Goal: Task Accomplishment & Management: Manage account settings

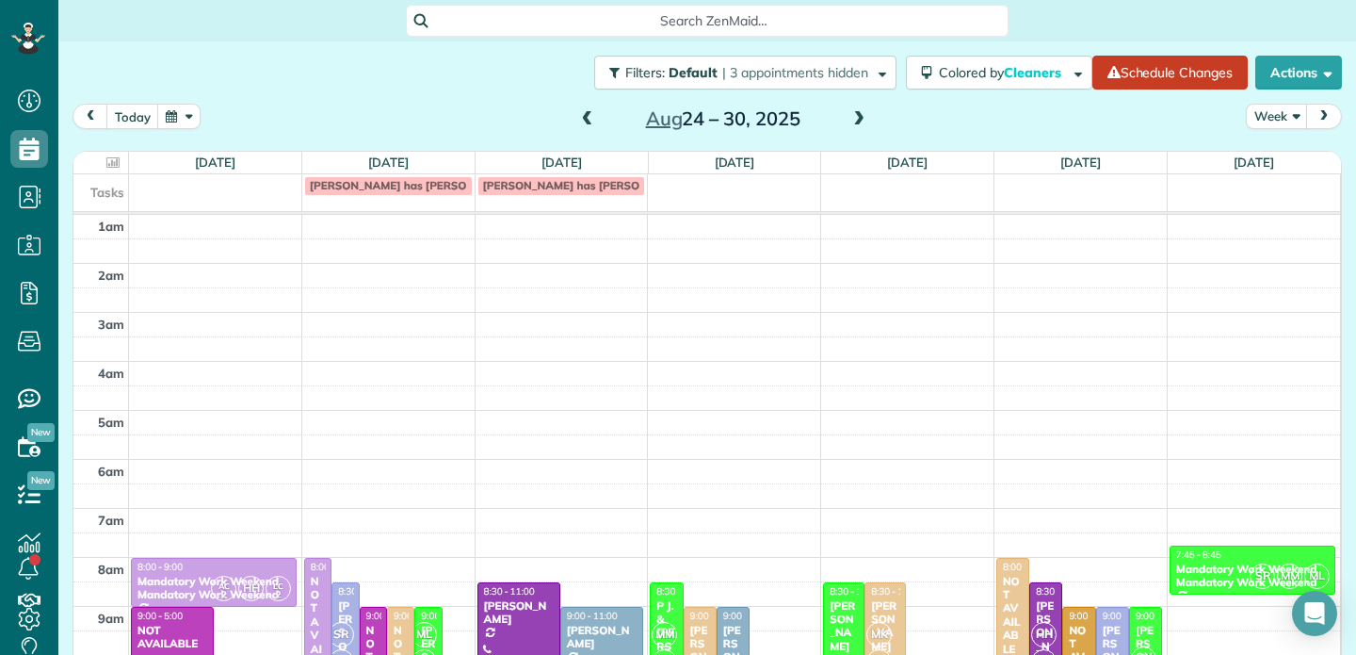
scroll to position [295, 0]
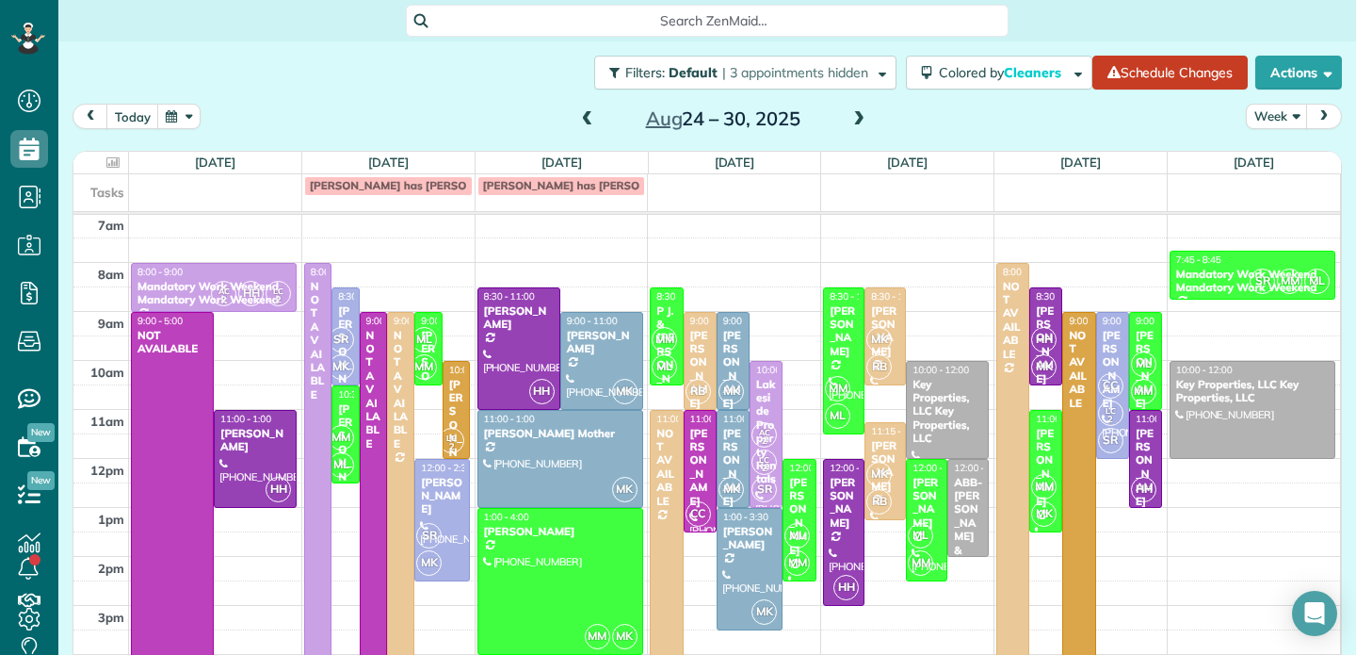
click at [588, 119] on span at bounding box center [587, 119] width 21 height 17
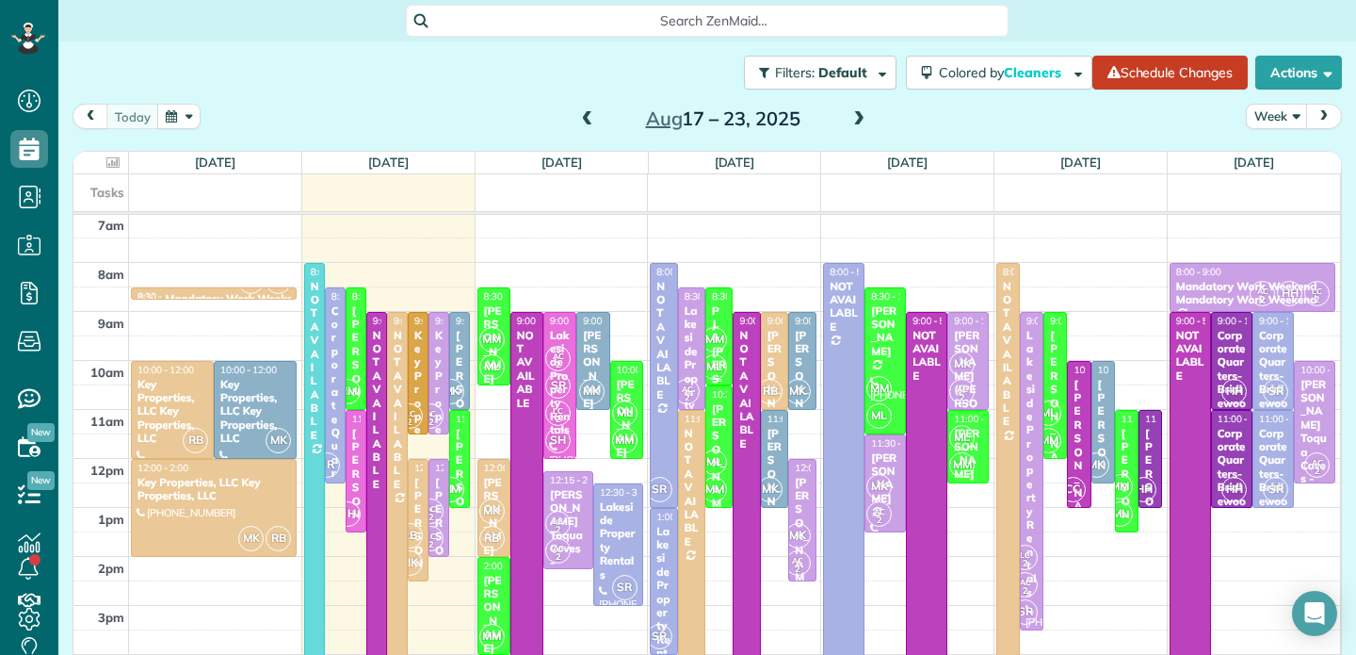
click at [721, 315] on div "P J. & [PERSON_NAME]" at bounding box center [719, 385] width 16 height 163
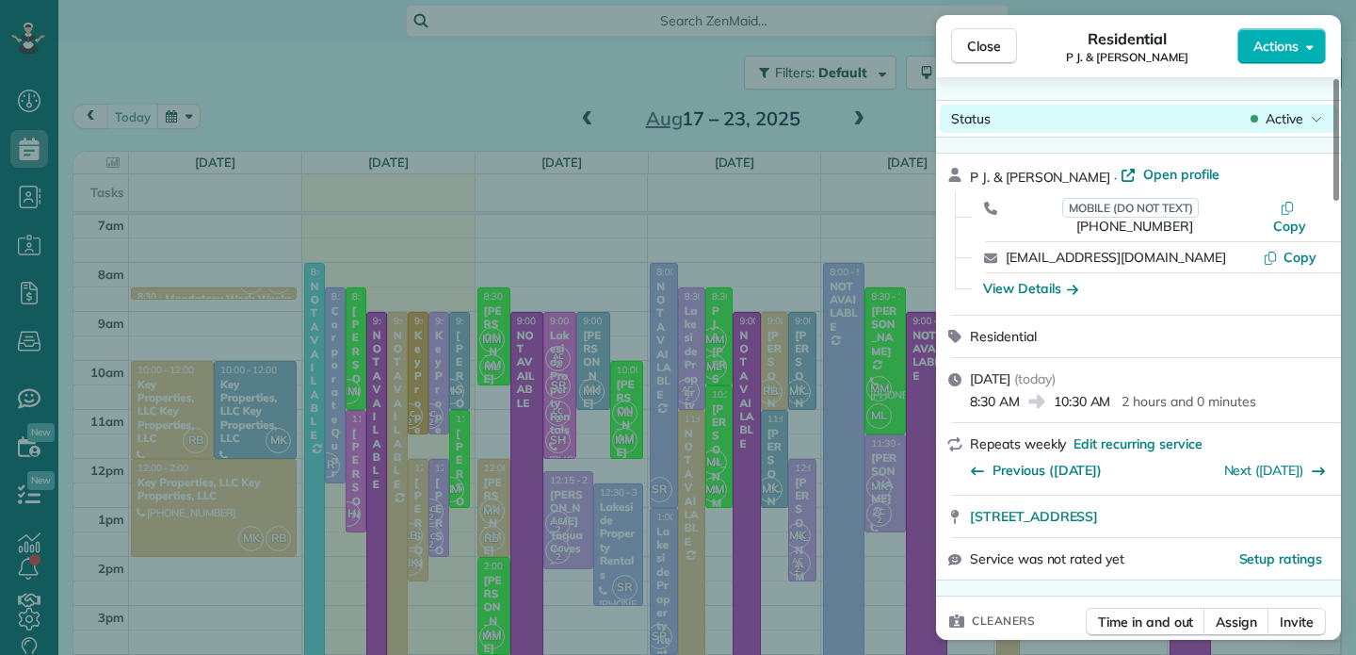
click at [1297, 125] on span "Active" at bounding box center [1285, 118] width 38 height 19
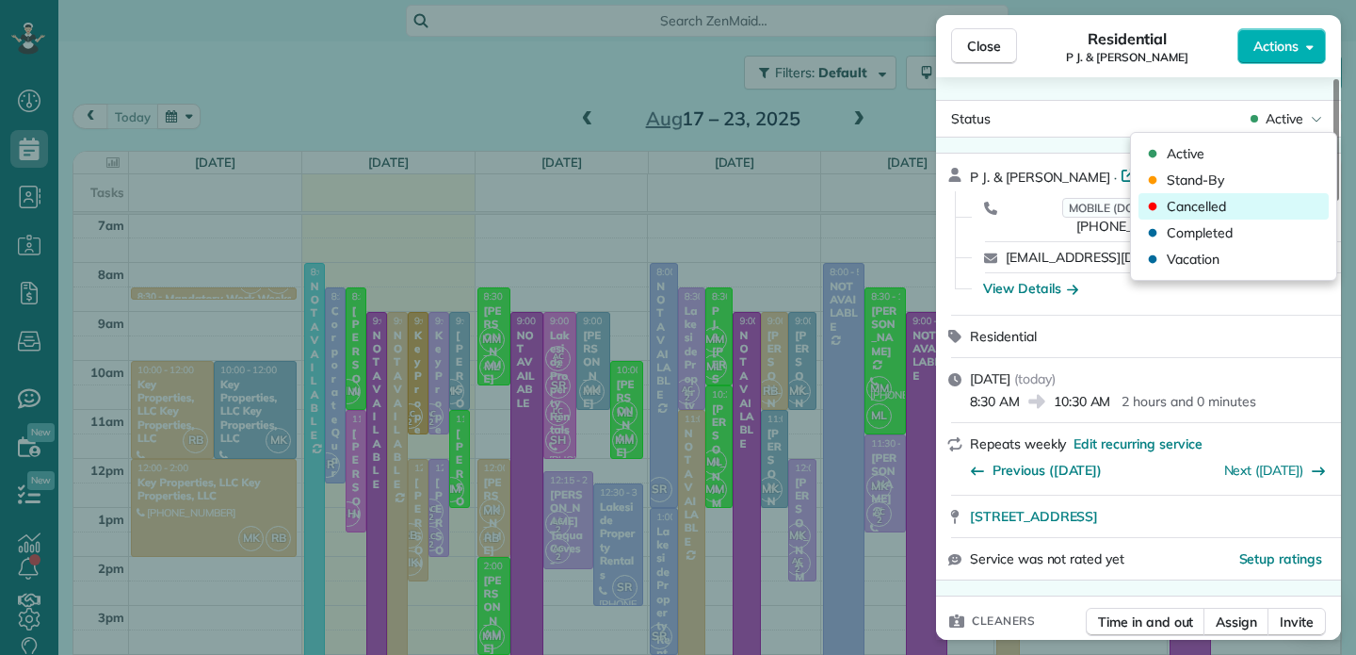
click at [1204, 209] on span "Cancelled" at bounding box center [1196, 206] width 59 height 19
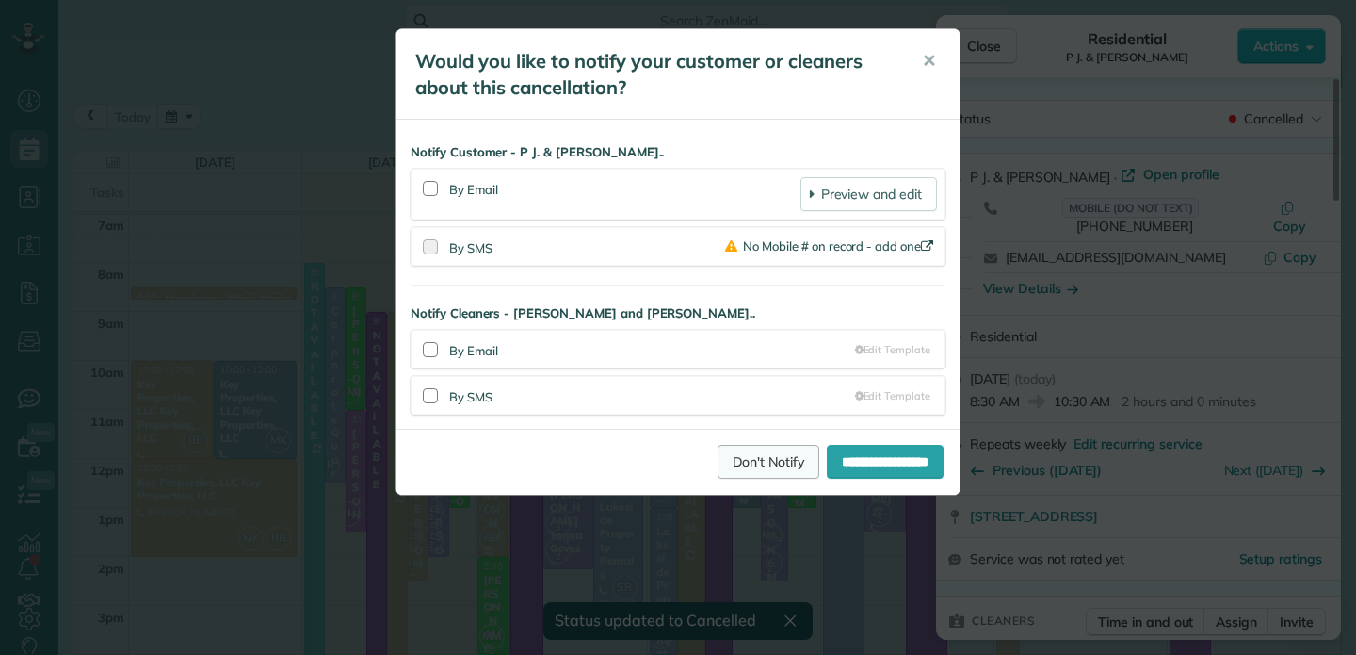
click at [738, 473] on link "Don't Notify" at bounding box center [769, 462] width 102 height 34
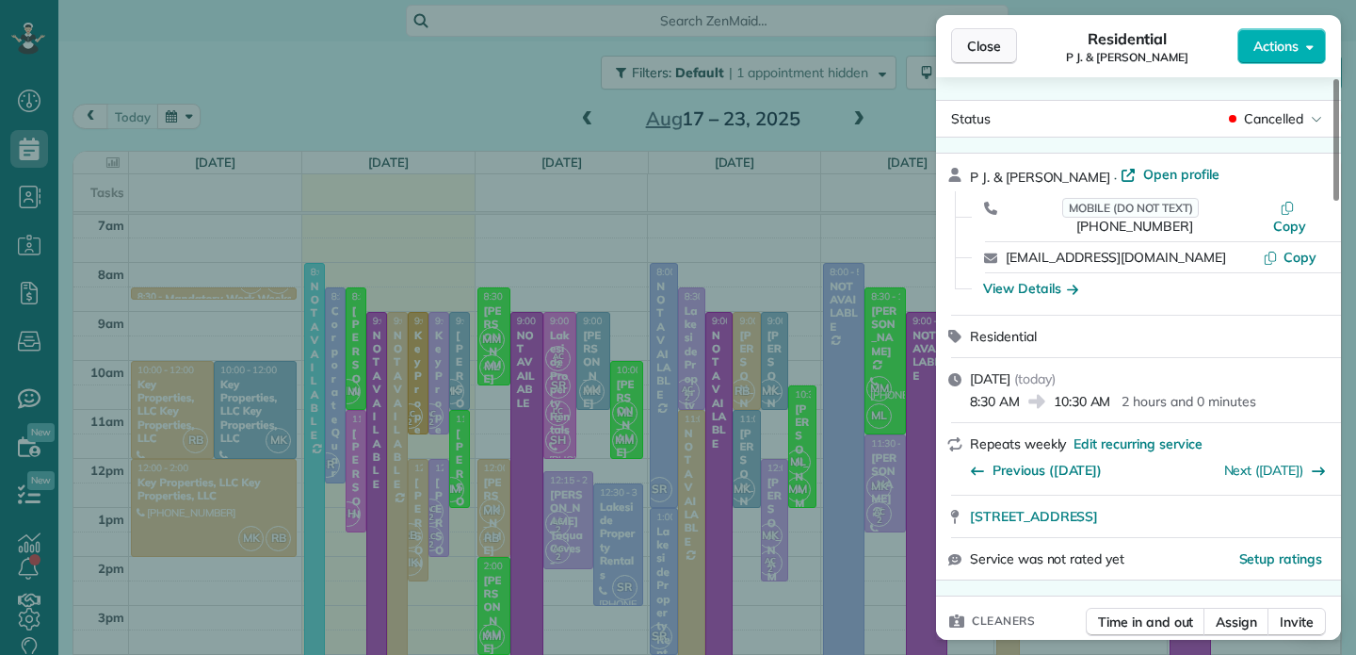
click at [983, 43] on span "Close" at bounding box center [984, 46] width 34 height 19
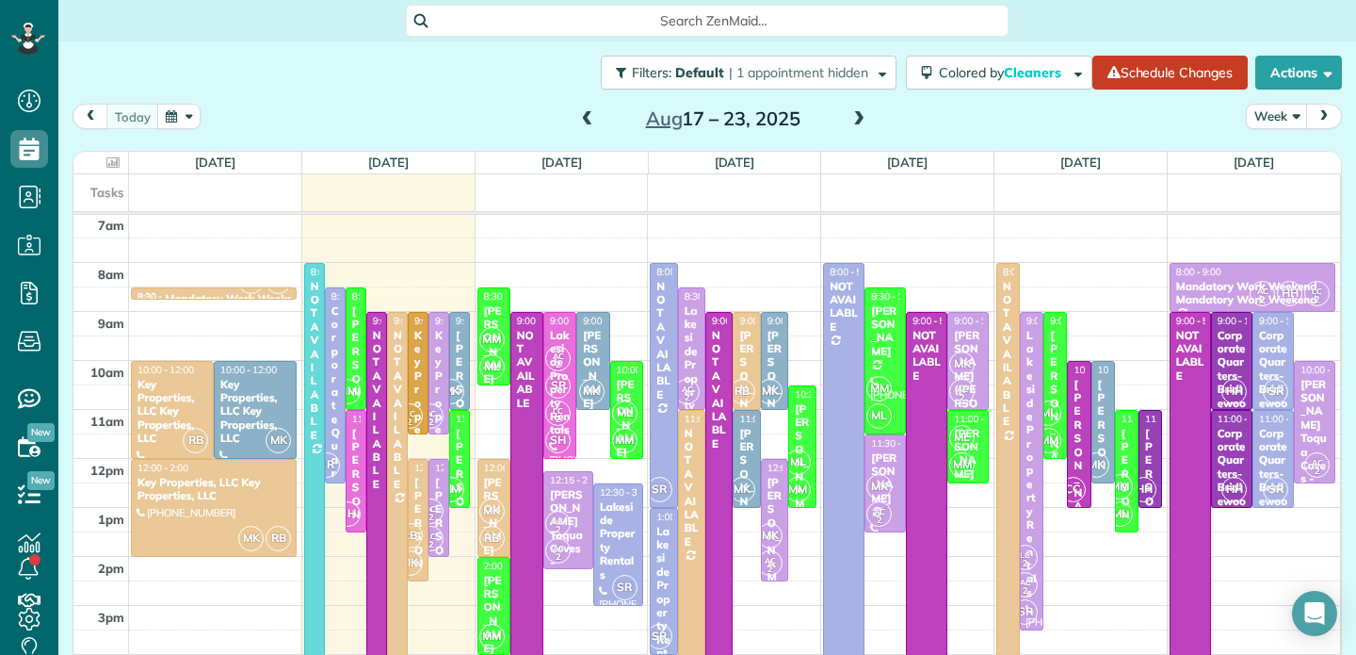
click at [1055, 344] on div "[PERSON_NAME]" at bounding box center [1055, 417] width 12 height 176
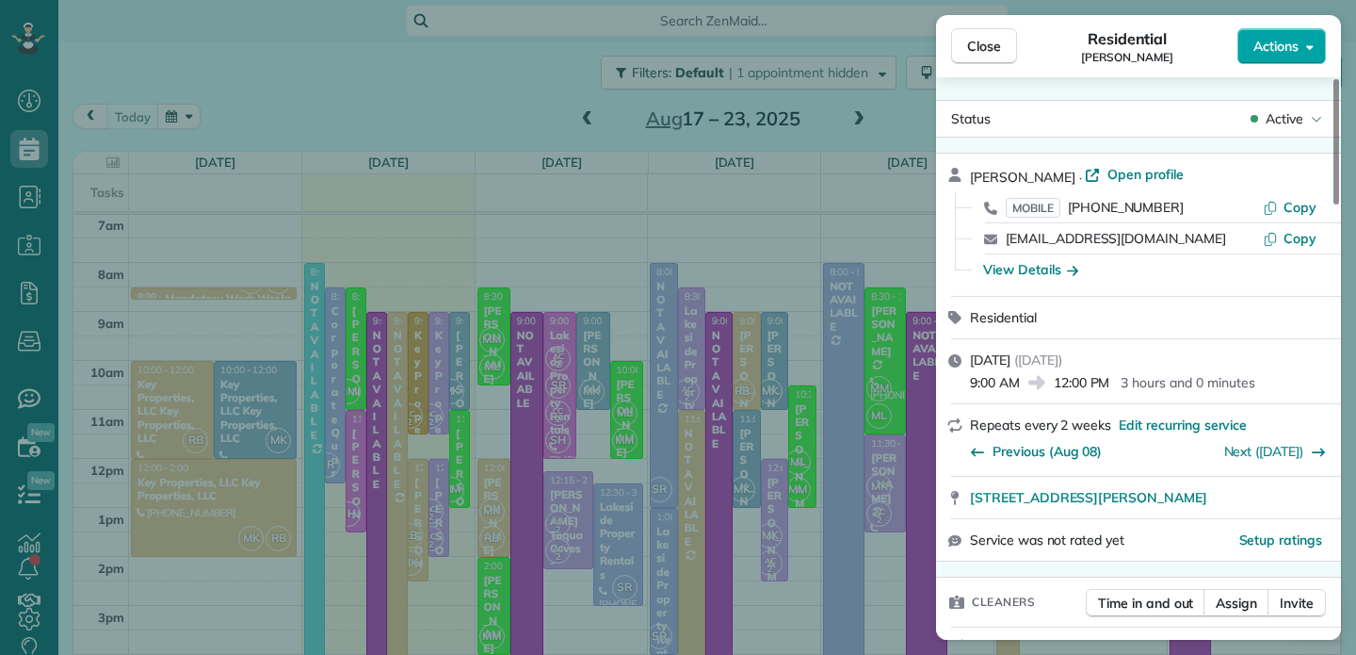
click at [1276, 55] on span "Actions" at bounding box center [1276, 46] width 45 height 19
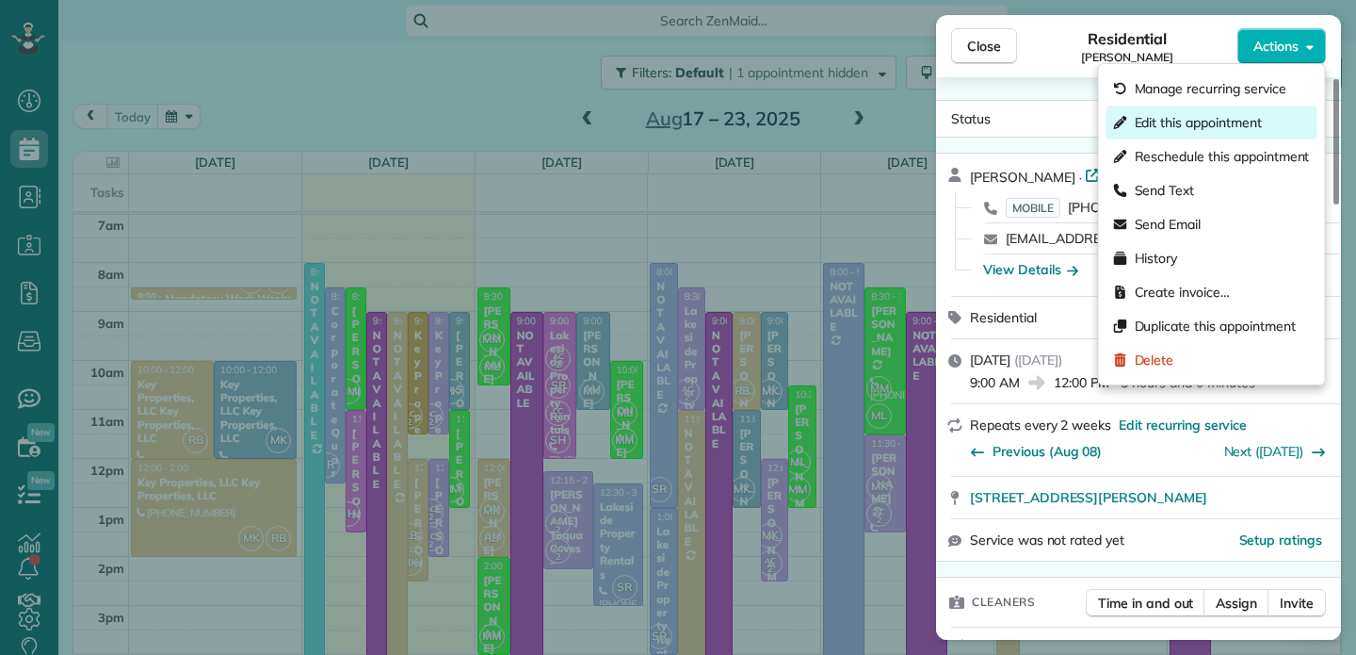
click at [1212, 118] on span "Edit this appointment" at bounding box center [1198, 122] width 127 height 19
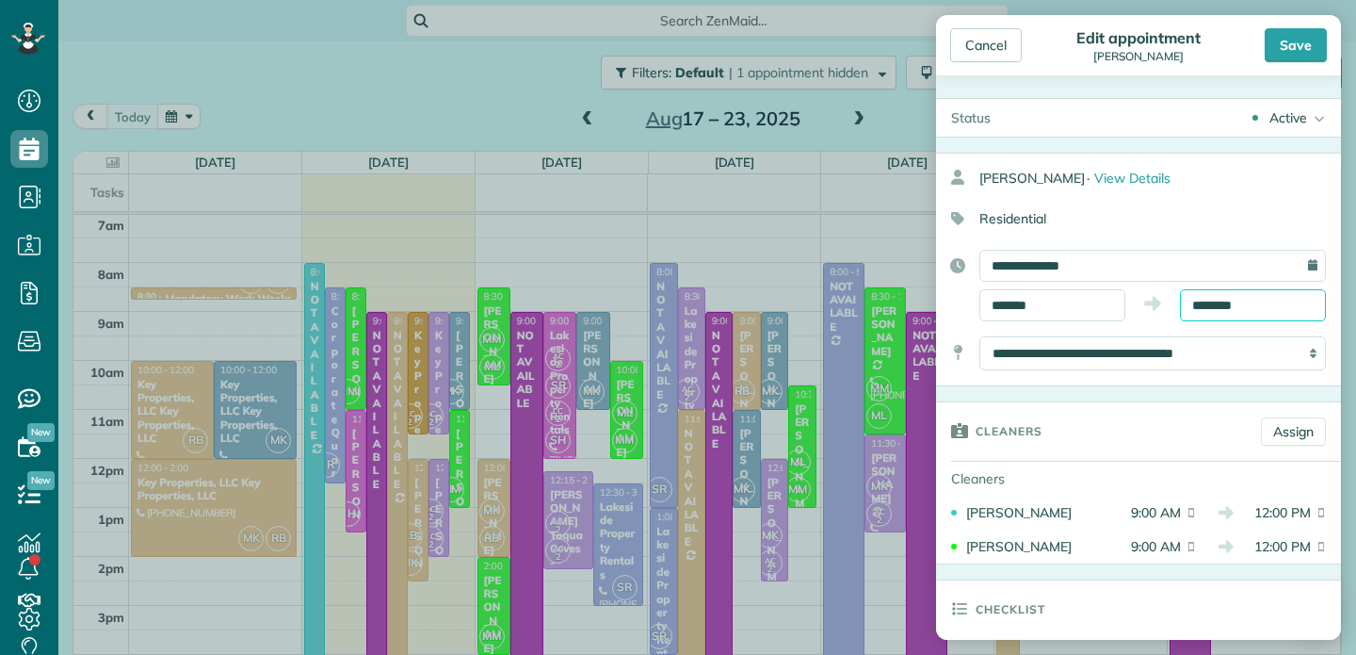
click at [1213, 308] on input "********" at bounding box center [1253, 305] width 146 height 32
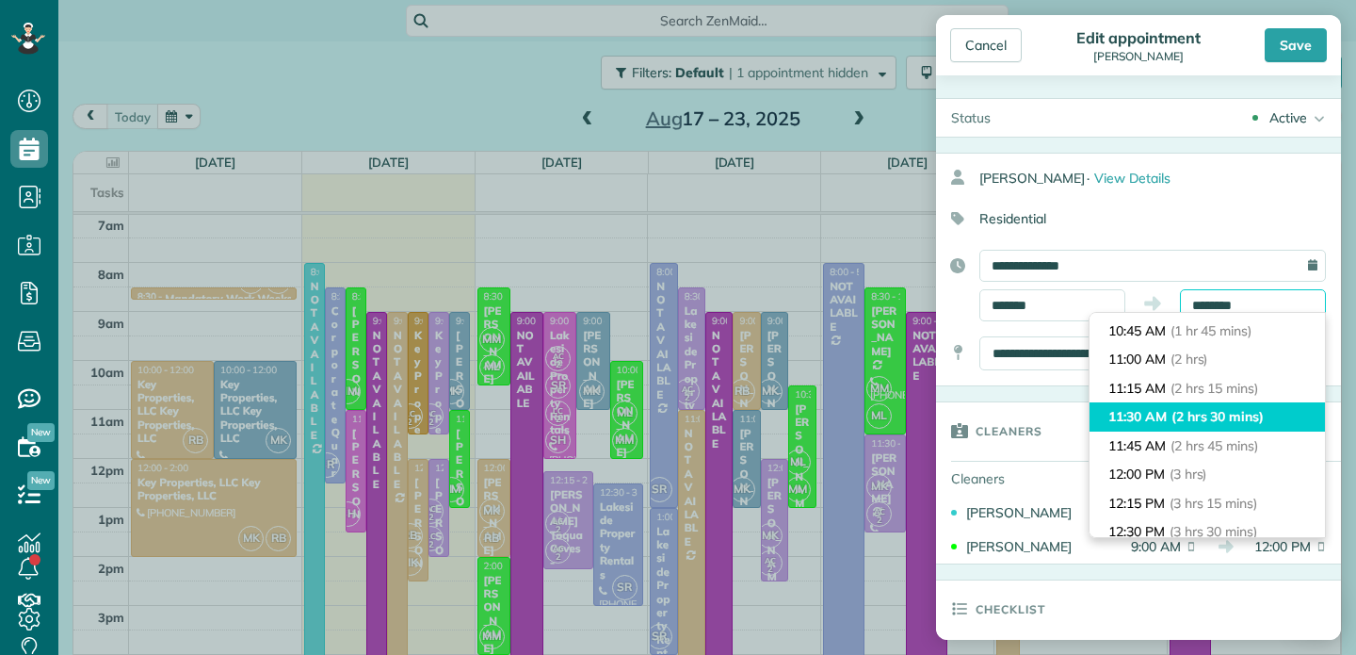
scroll to position [196, 0]
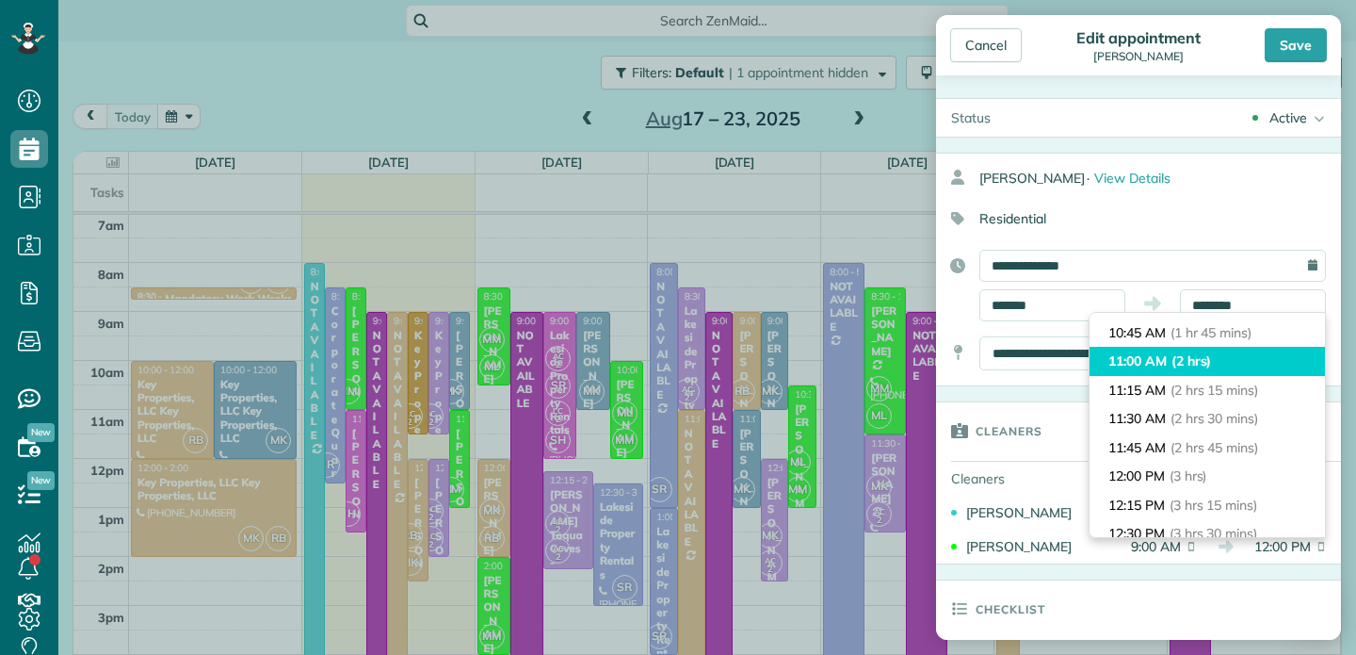
type input "********"
click at [1139, 359] on li "11:00 AM (2 hrs)" at bounding box center [1207, 361] width 235 height 29
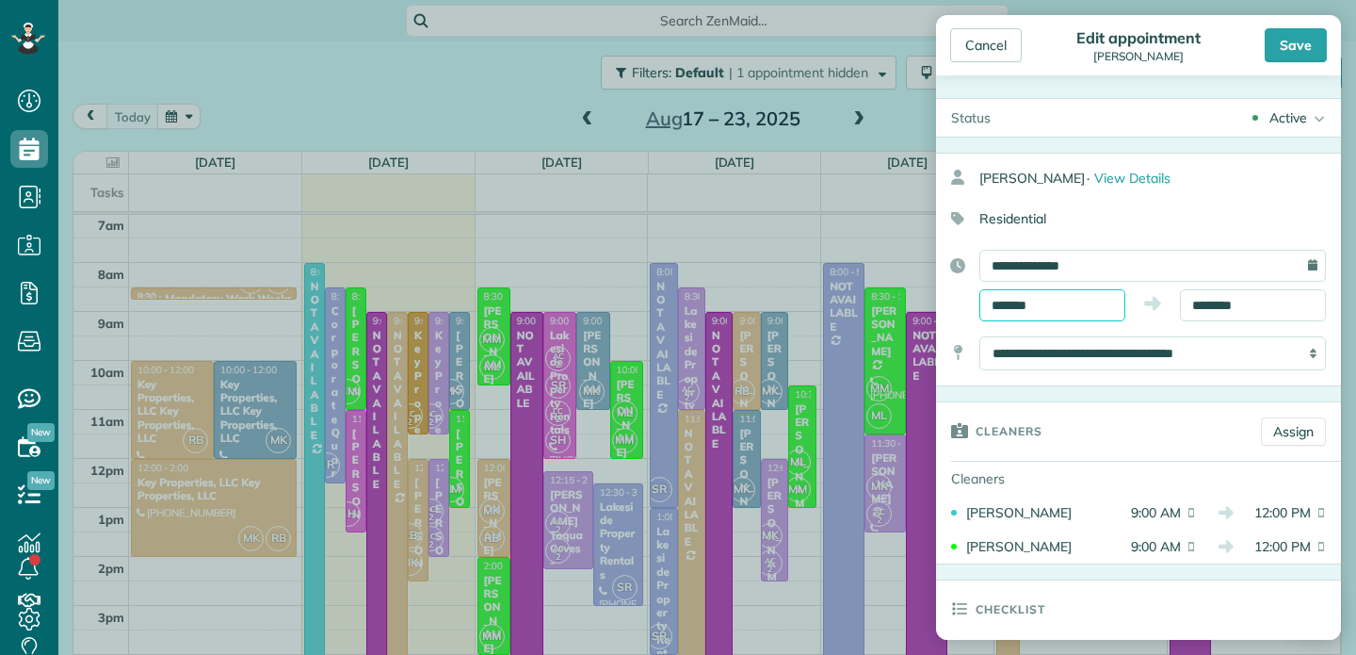
click at [1065, 305] on input "*******" at bounding box center [1053, 305] width 146 height 32
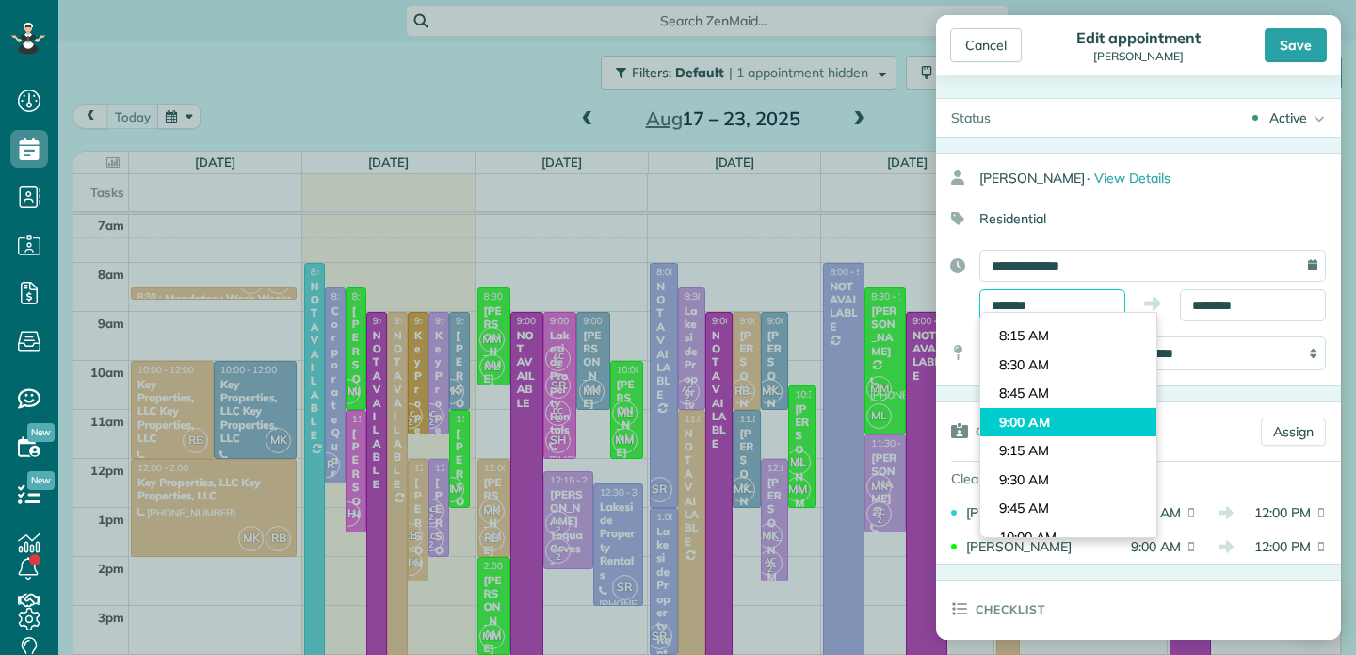
scroll to position [901, 0]
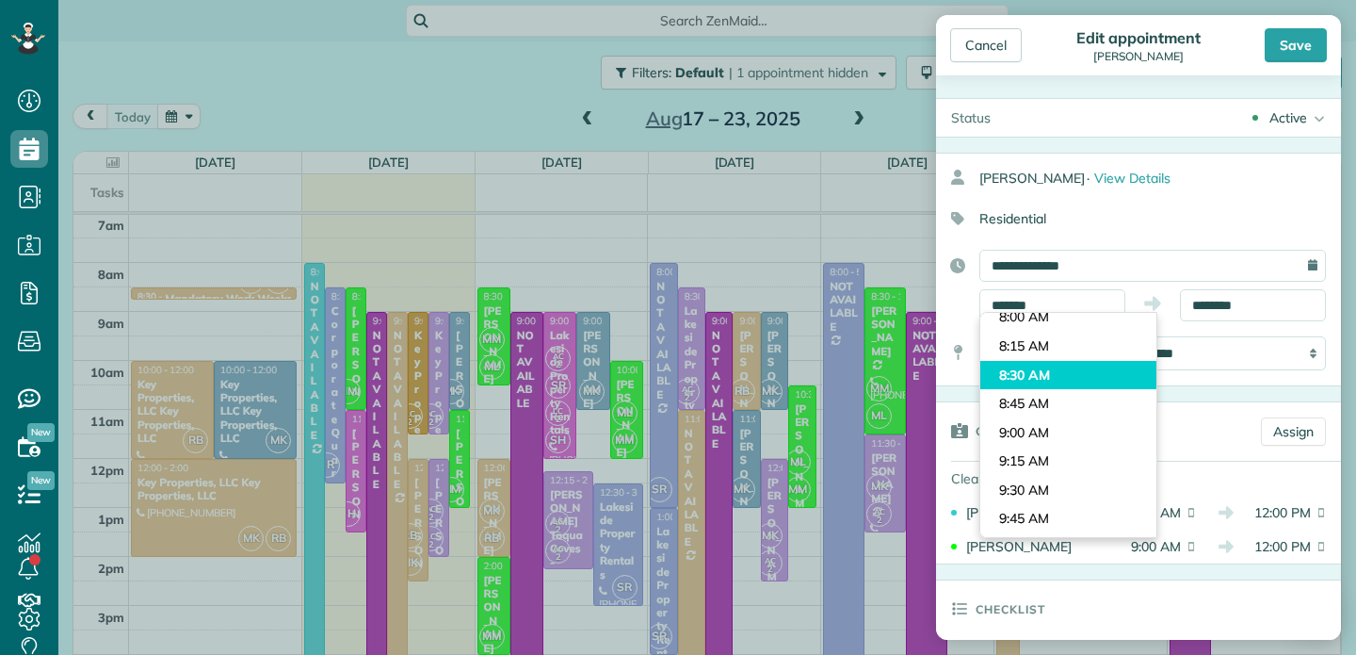
click at [1034, 377] on body "Dashboard Scheduling Calendar View List View Dispatch View - Weekly scheduling …" at bounding box center [678, 327] width 1356 height 655
type input "*******"
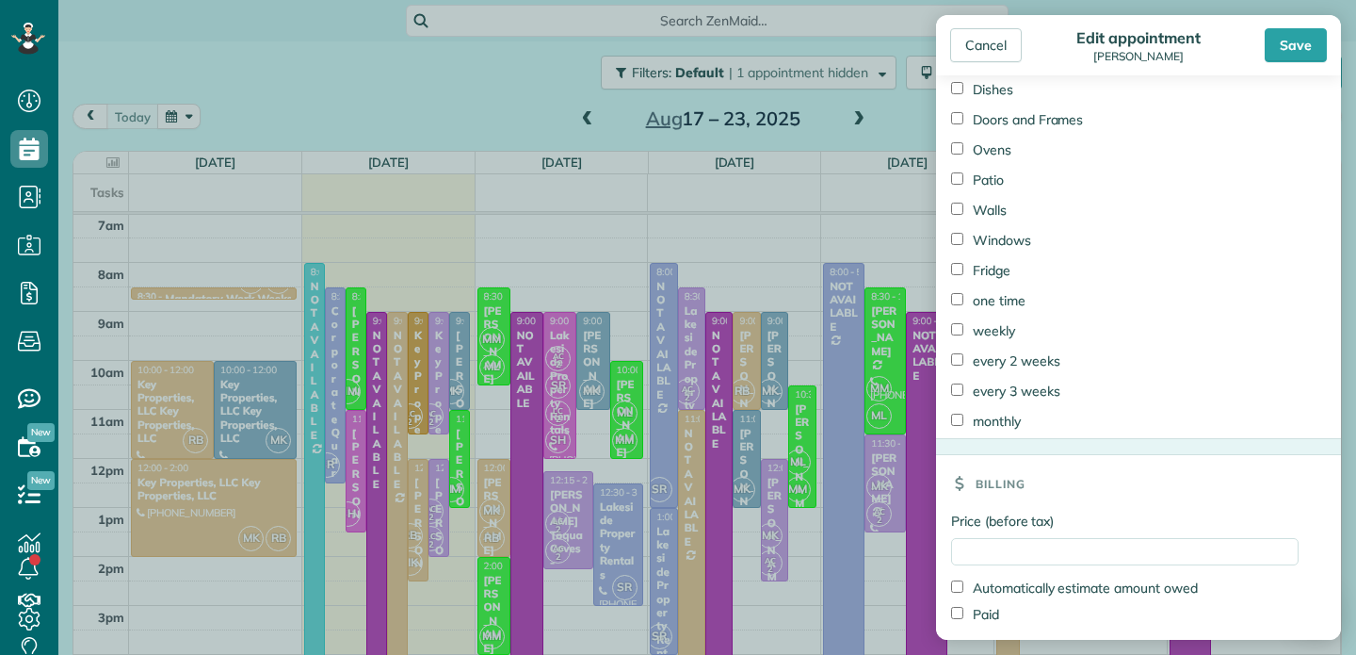
scroll to position [2399, 0]
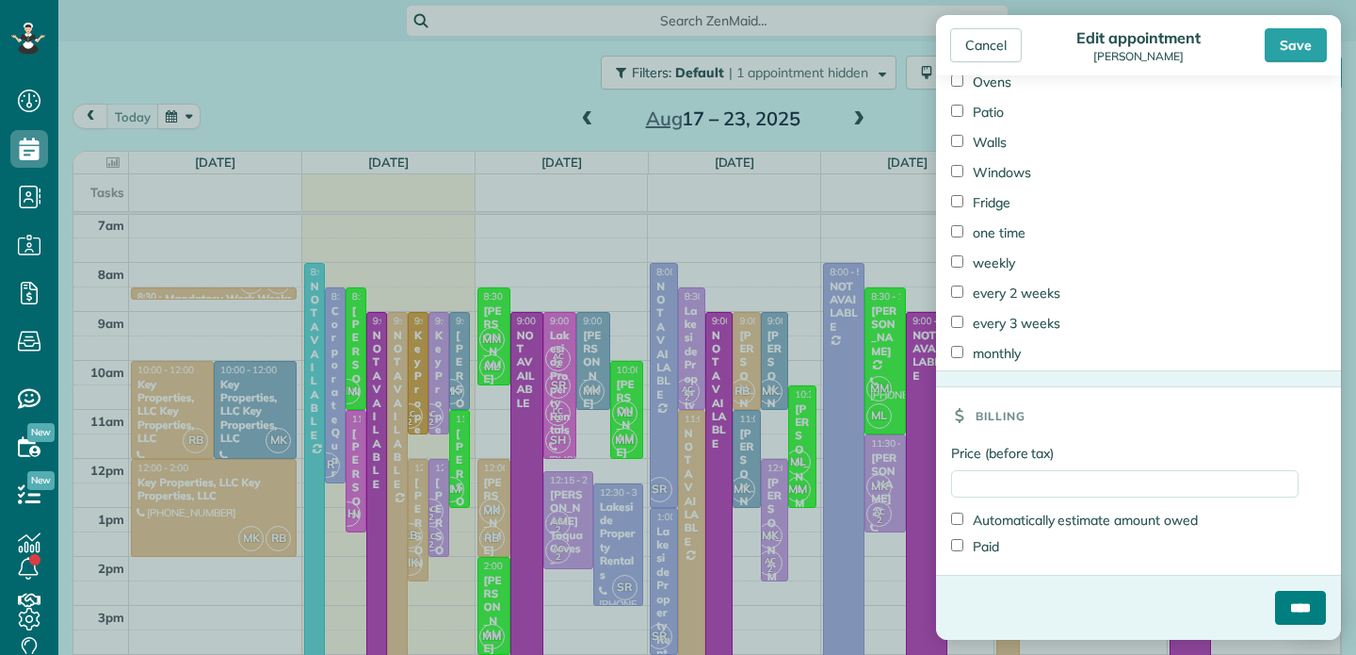
click at [1303, 606] on input "****" at bounding box center [1300, 608] width 51 height 34
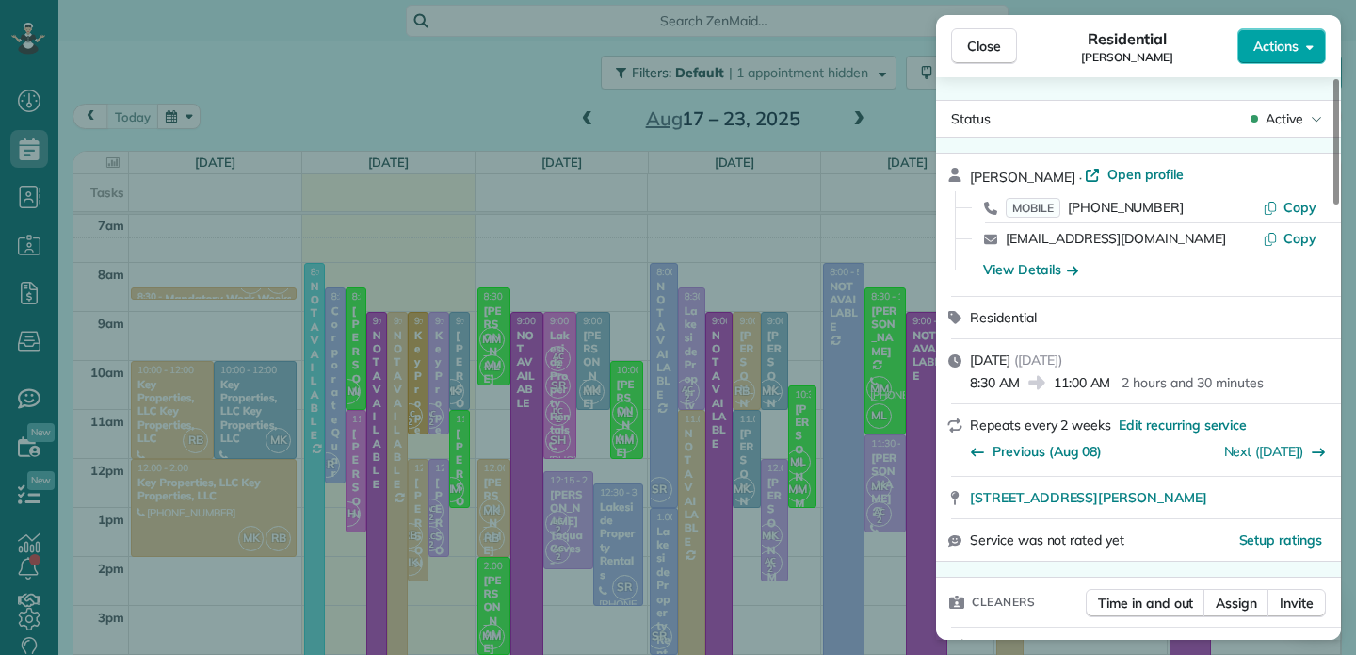
click at [1264, 47] on span "Actions" at bounding box center [1276, 46] width 45 height 19
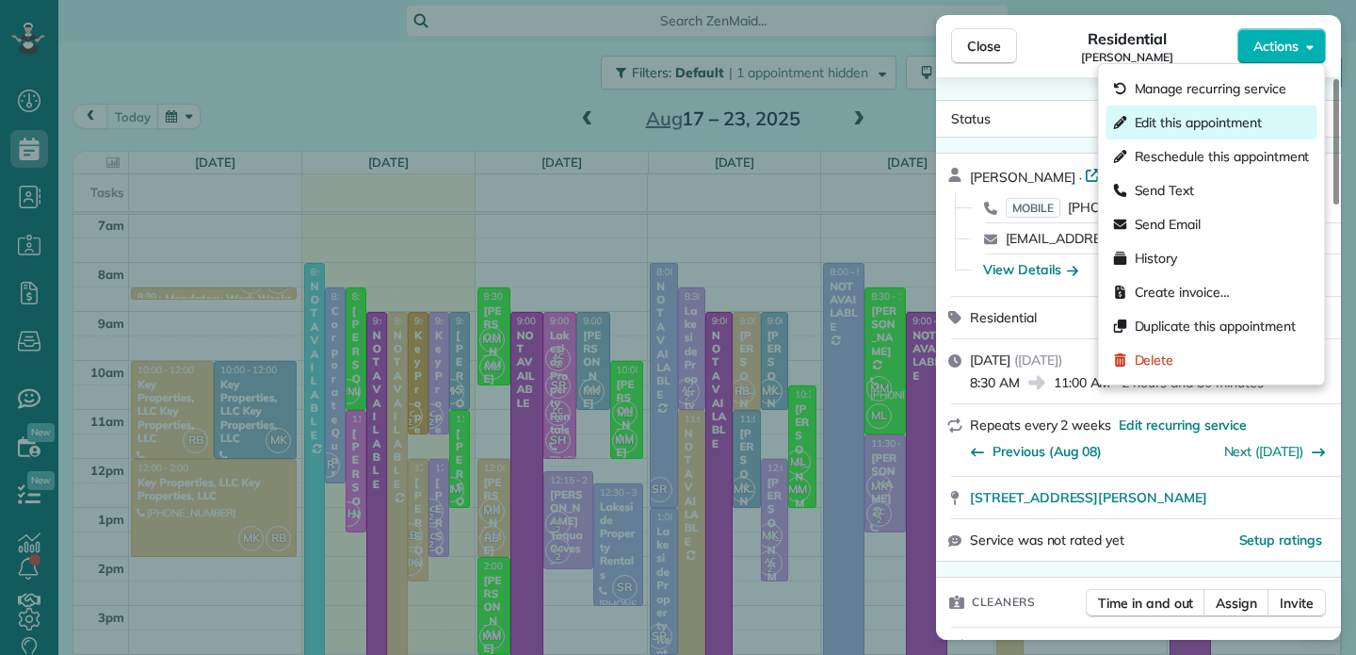
click at [1210, 130] on span "Edit this appointment" at bounding box center [1198, 122] width 127 height 19
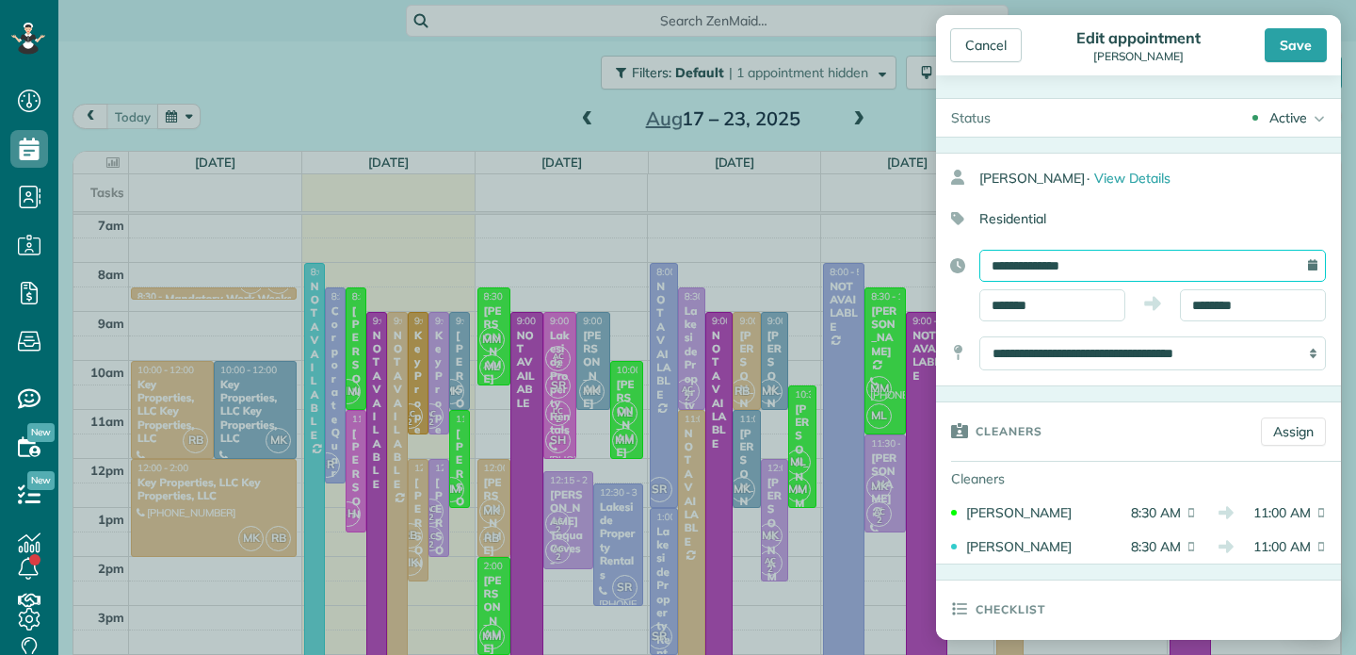
click at [1124, 265] on input "**********" at bounding box center [1153, 266] width 347 height 32
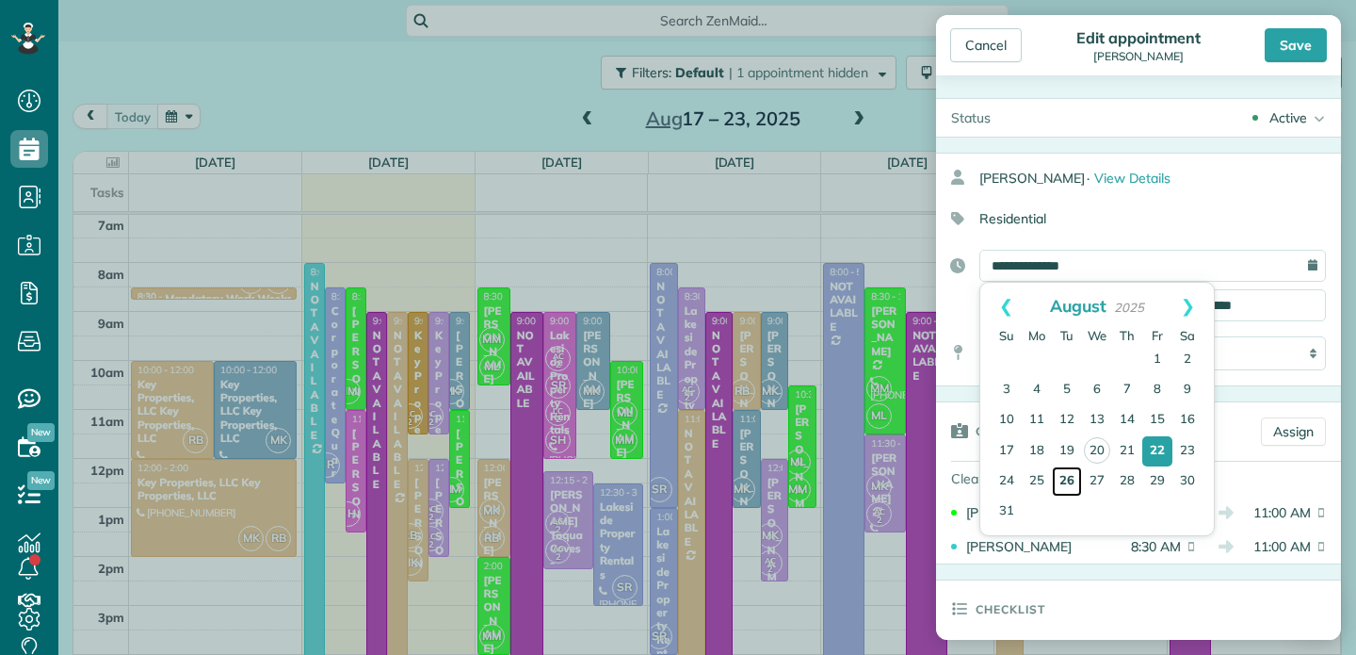
click at [1068, 477] on link "26" at bounding box center [1067, 481] width 30 height 30
type input "**********"
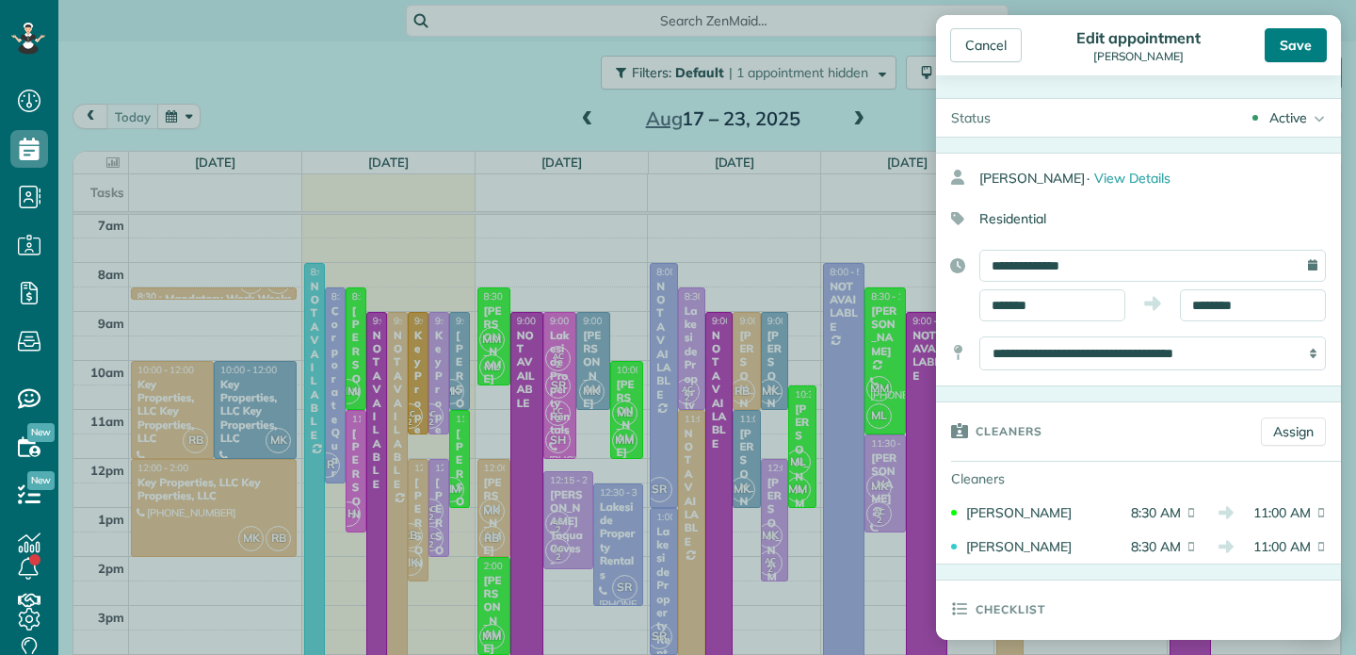
click at [1294, 50] on div "Save" at bounding box center [1296, 45] width 62 height 34
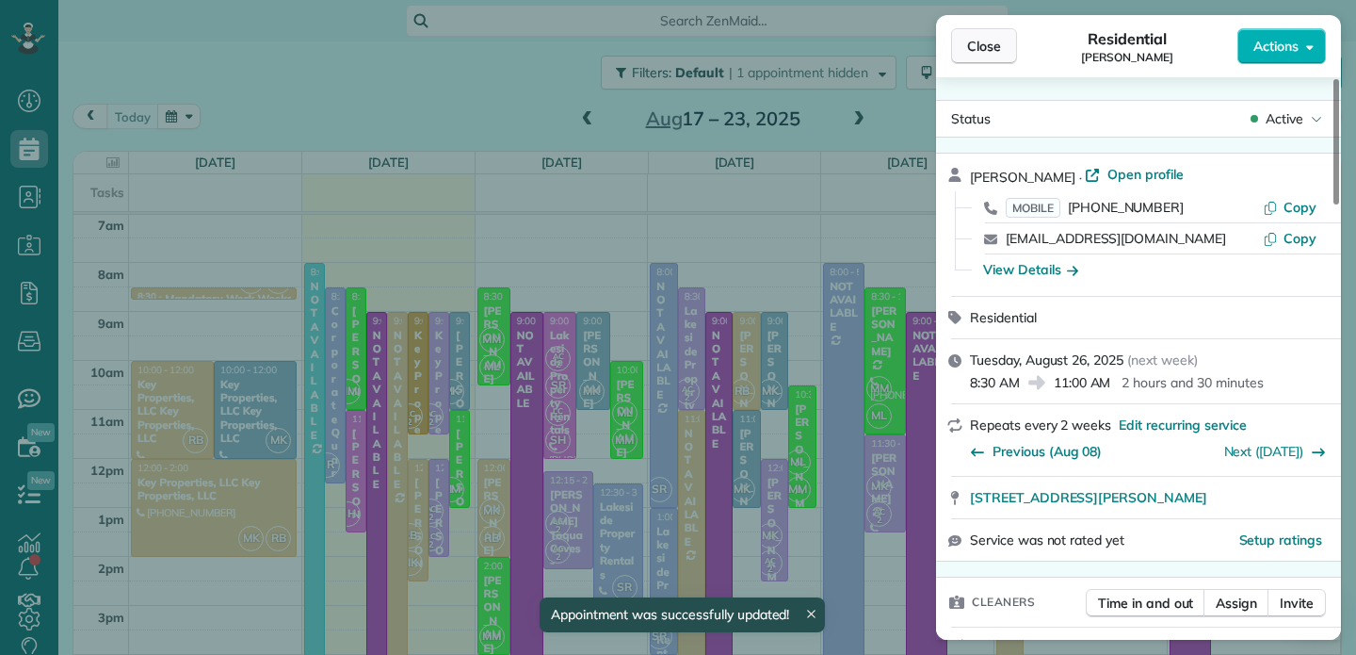
click at [996, 57] on button "Close" at bounding box center [984, 46] width 66 height 36
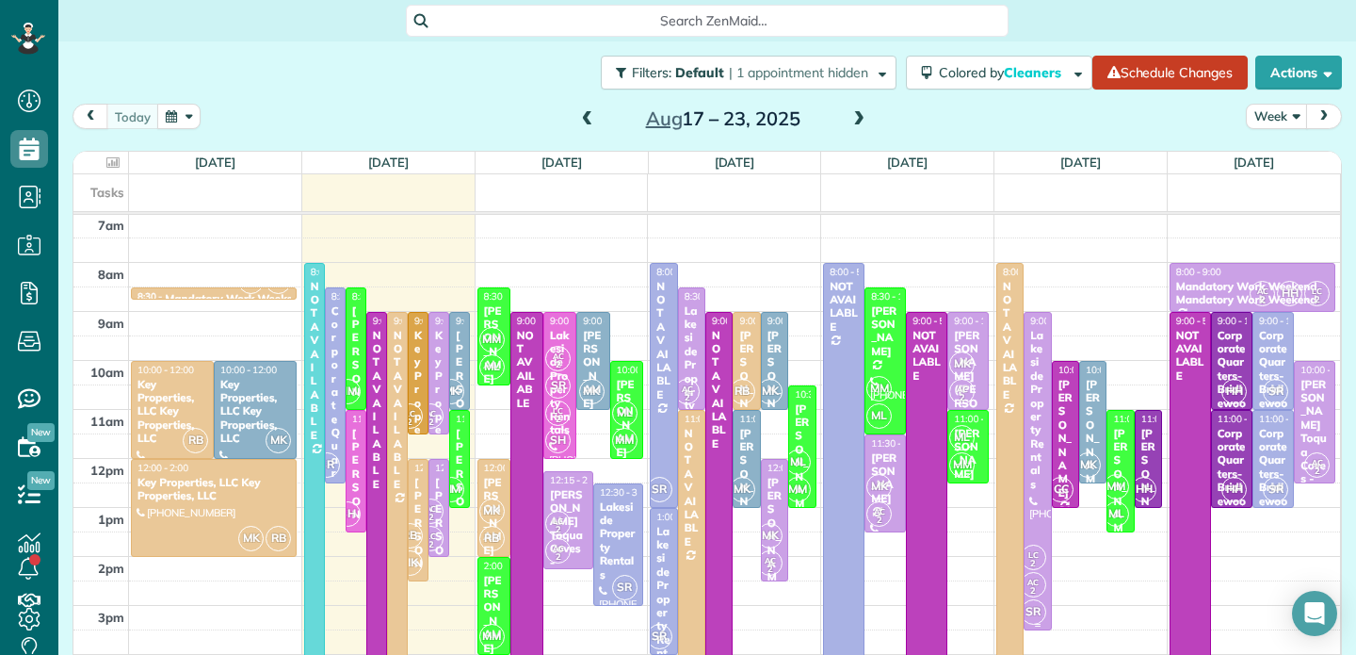
click at [1036, 393] on div "Lakeside Property Rentals" at bounding box center [1038, 410] width 16 height 163
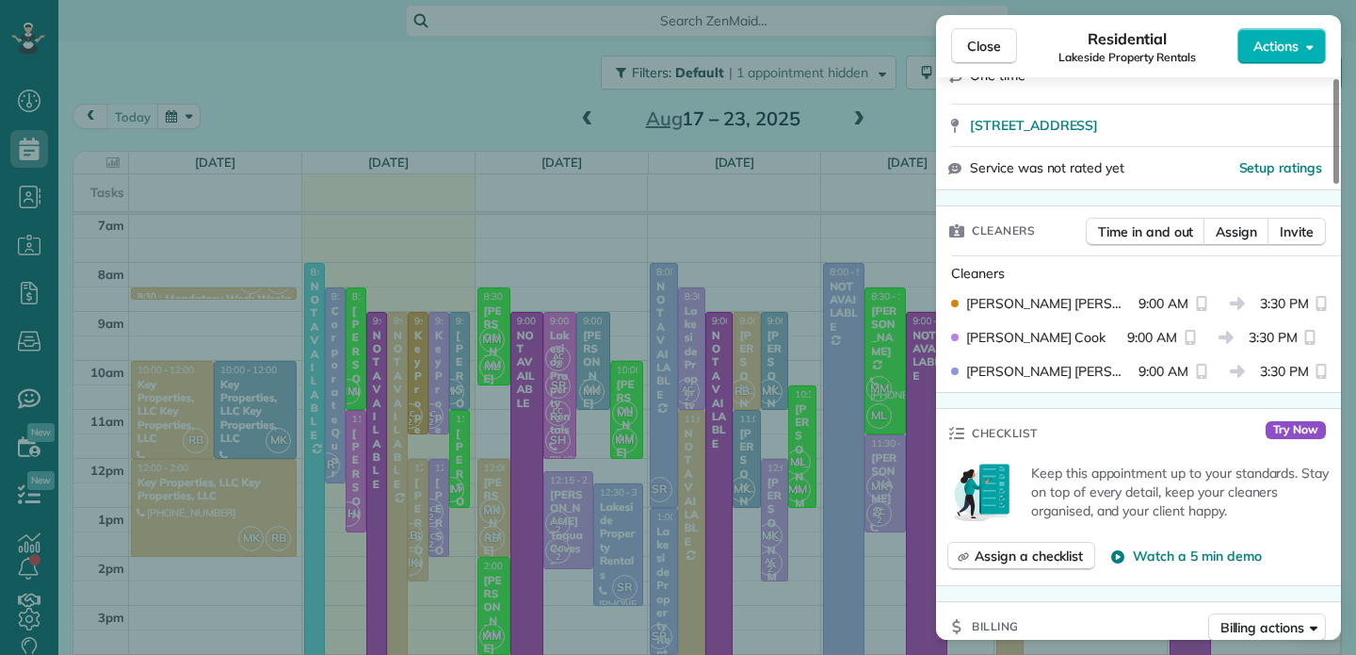
scroll to position [333, 0]
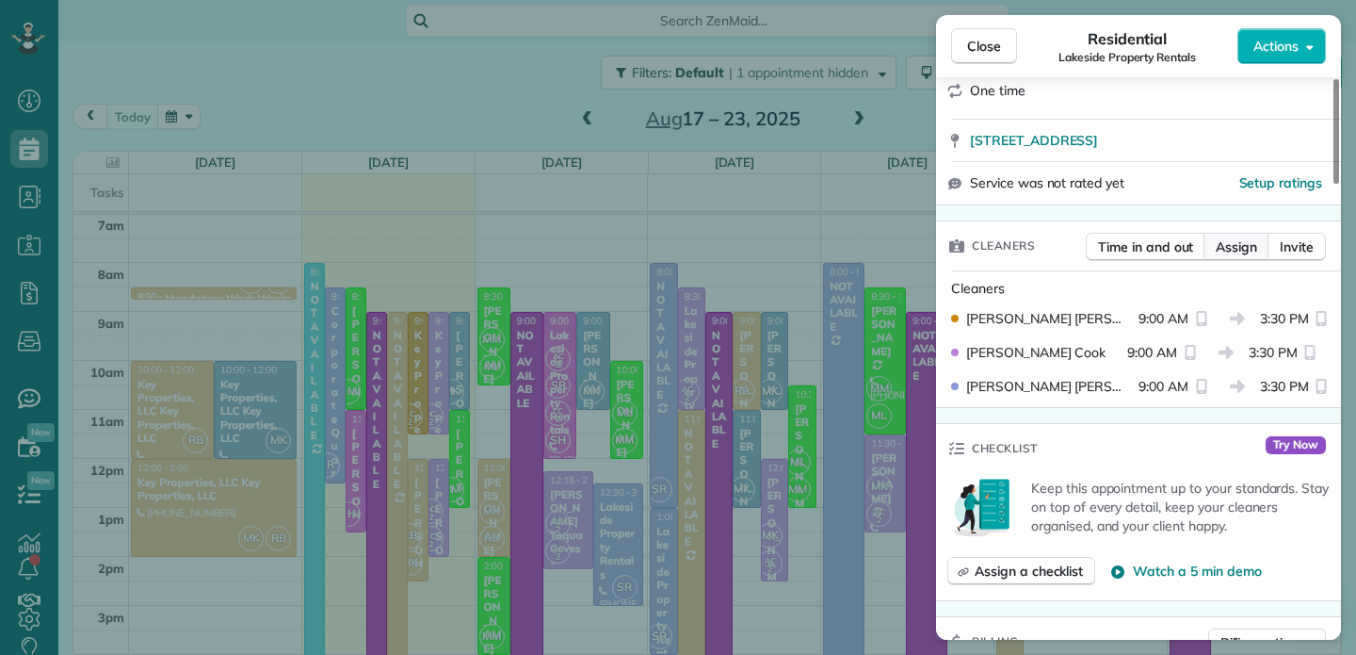
click at [1239, 249] on span "Assign" at bounding box center [1236, 246] width 41 height 19
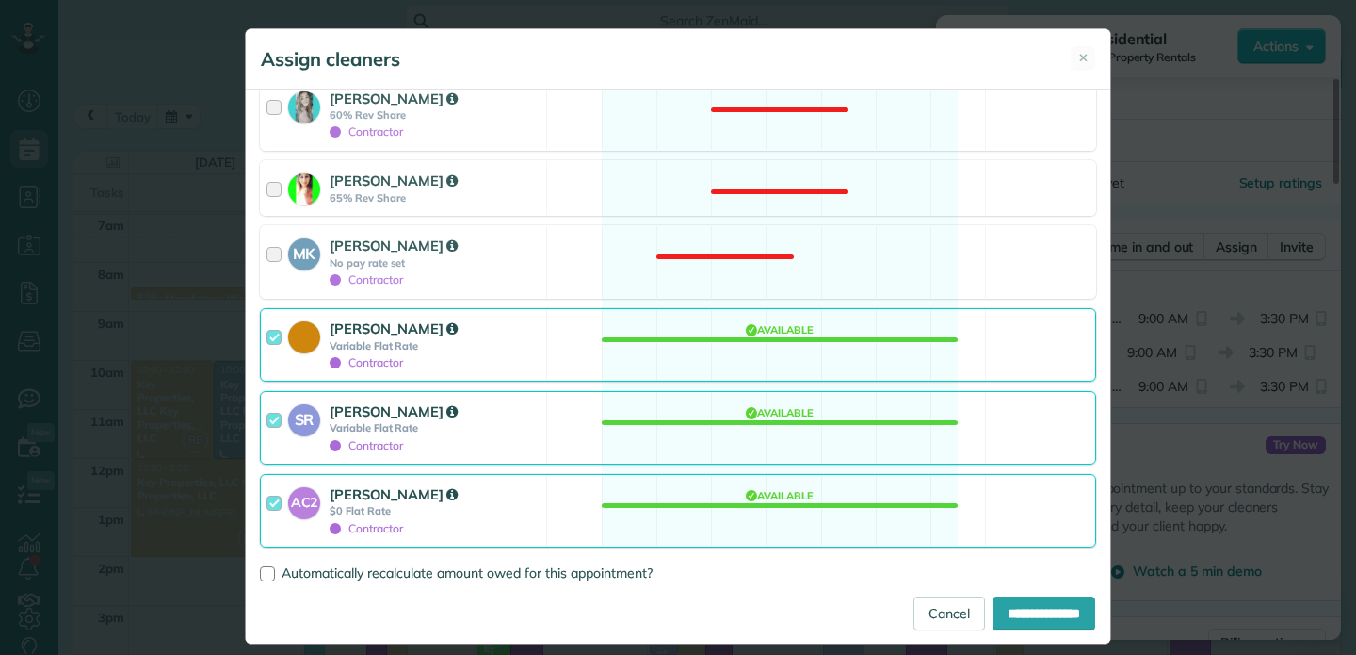
scroll to position [640, 0]
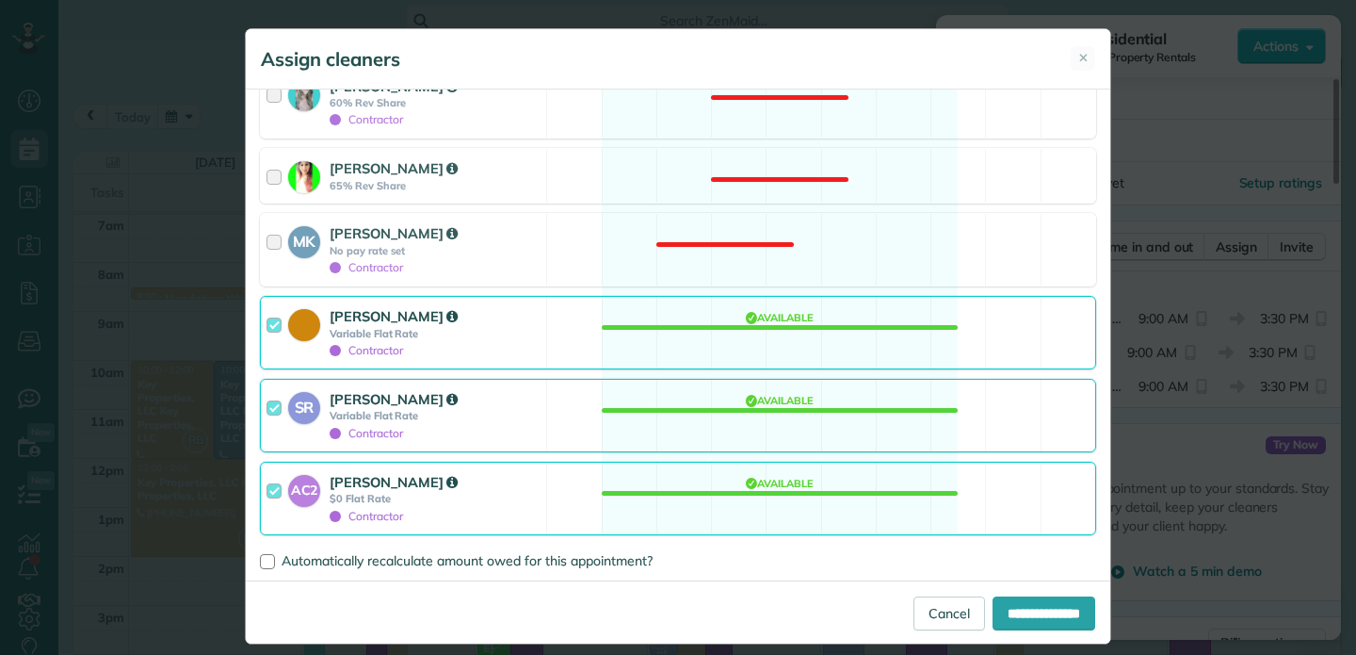
click at [274, 321] on div at bounding box center [278, 332] width 22 height 53
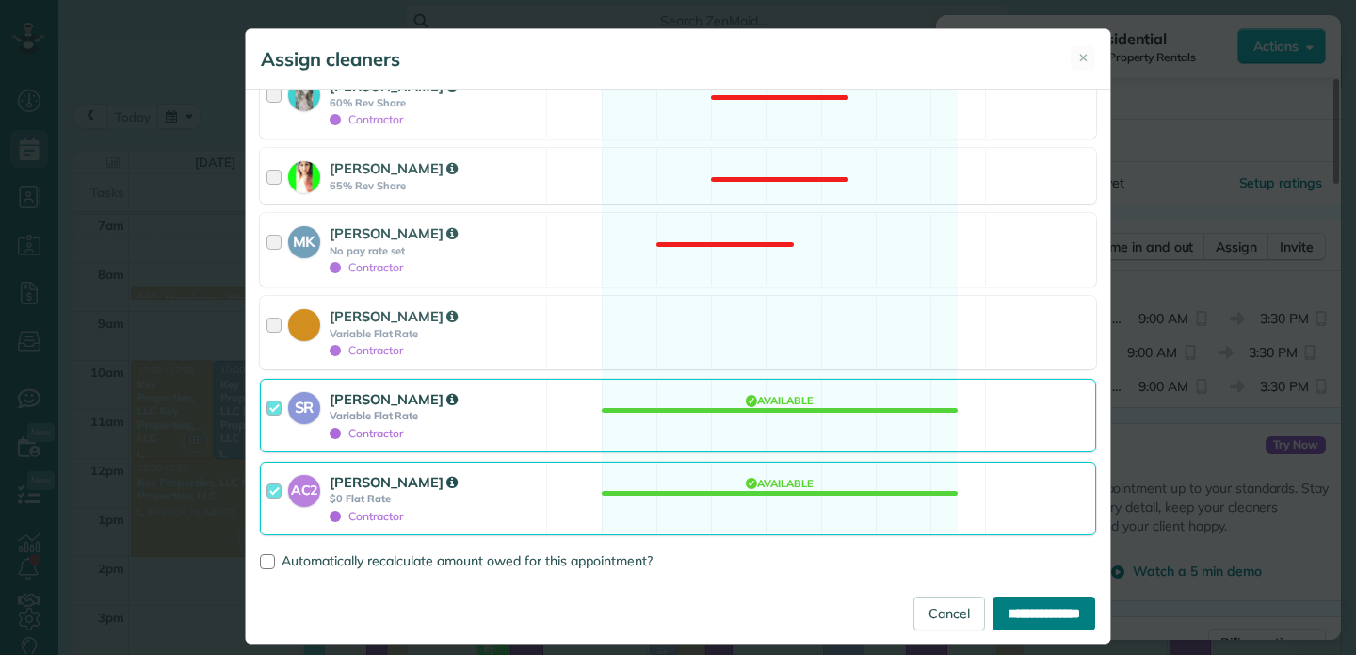
click at [1035, 620] on input "**********" at bounding box center [1044, 613] width 103 height 34
type input "**********"
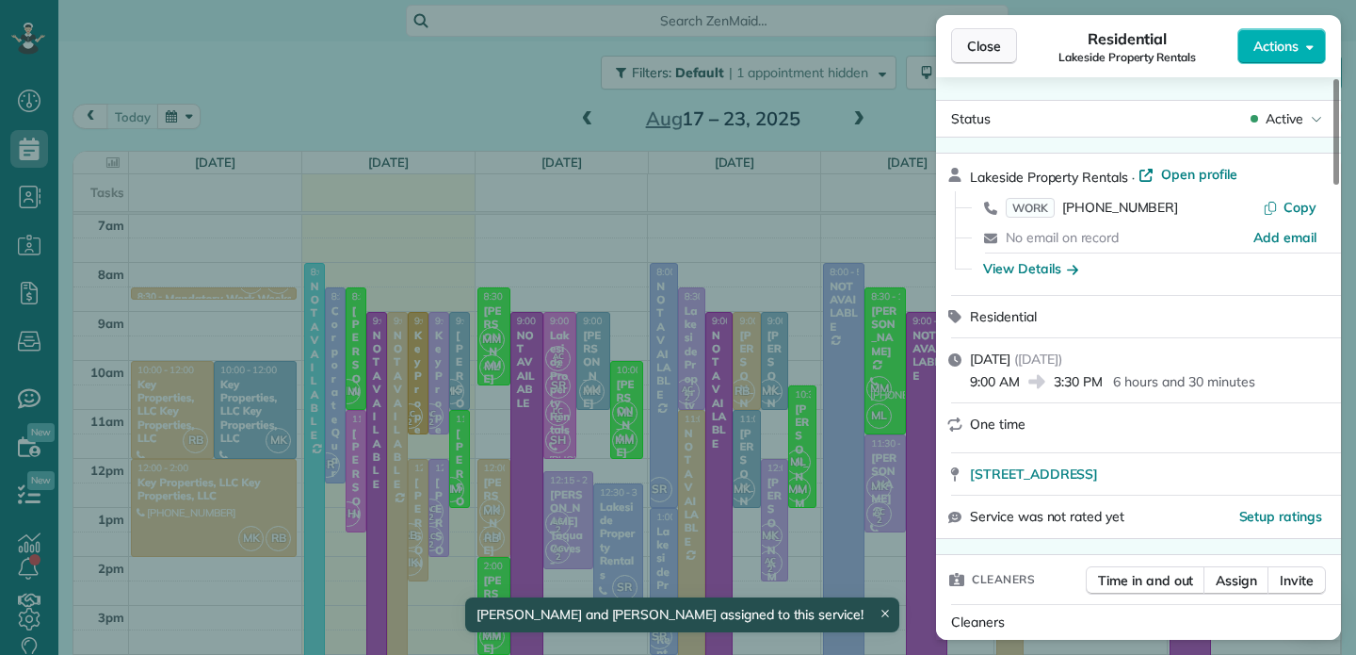
click at [976, 47] on span "Close" at bounding box center [984, 46] width 34 height 19
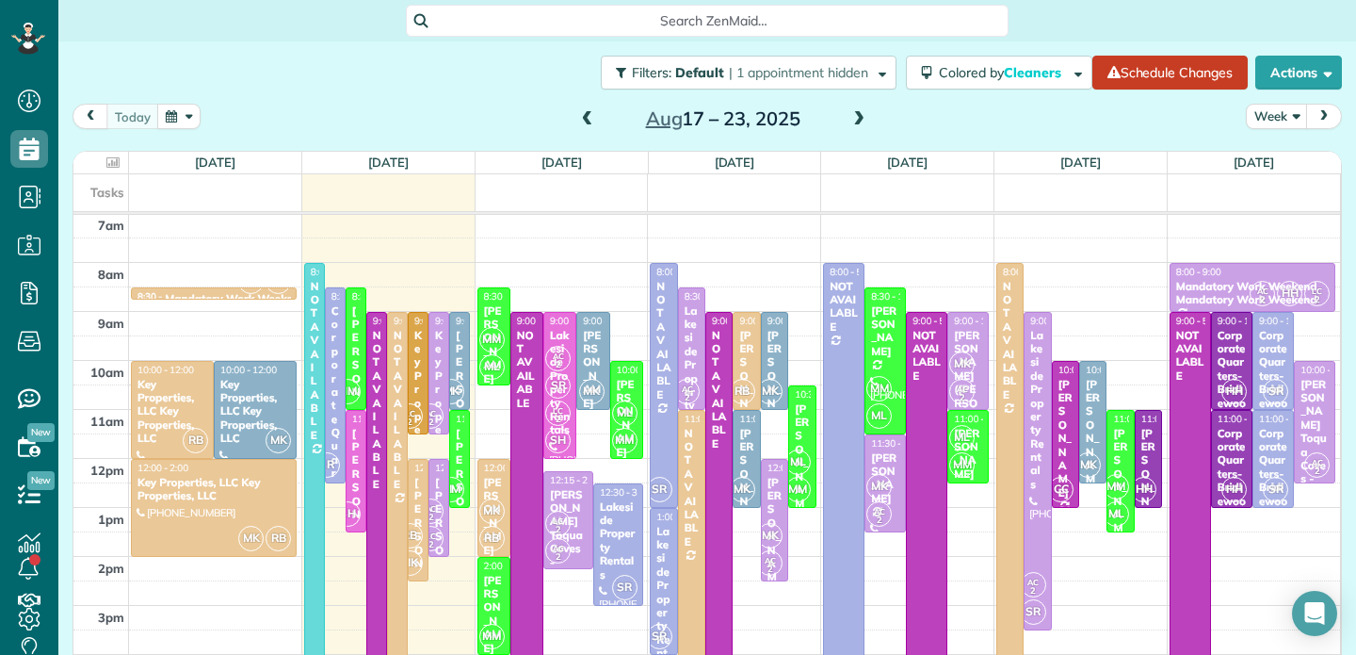
click at [861, 116] on span at bounding box center [859, 119] width 21 height 17
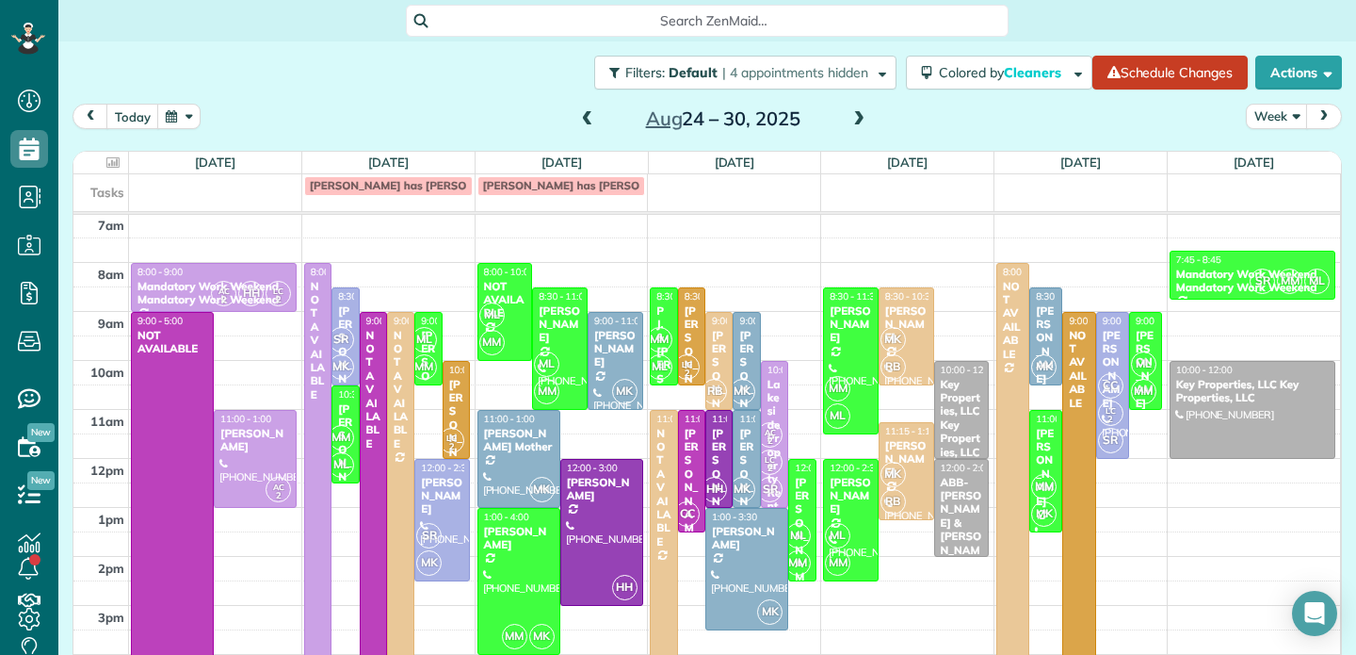
click at [862, 118] on span at bounding box center [859, 119] width 21 height 17
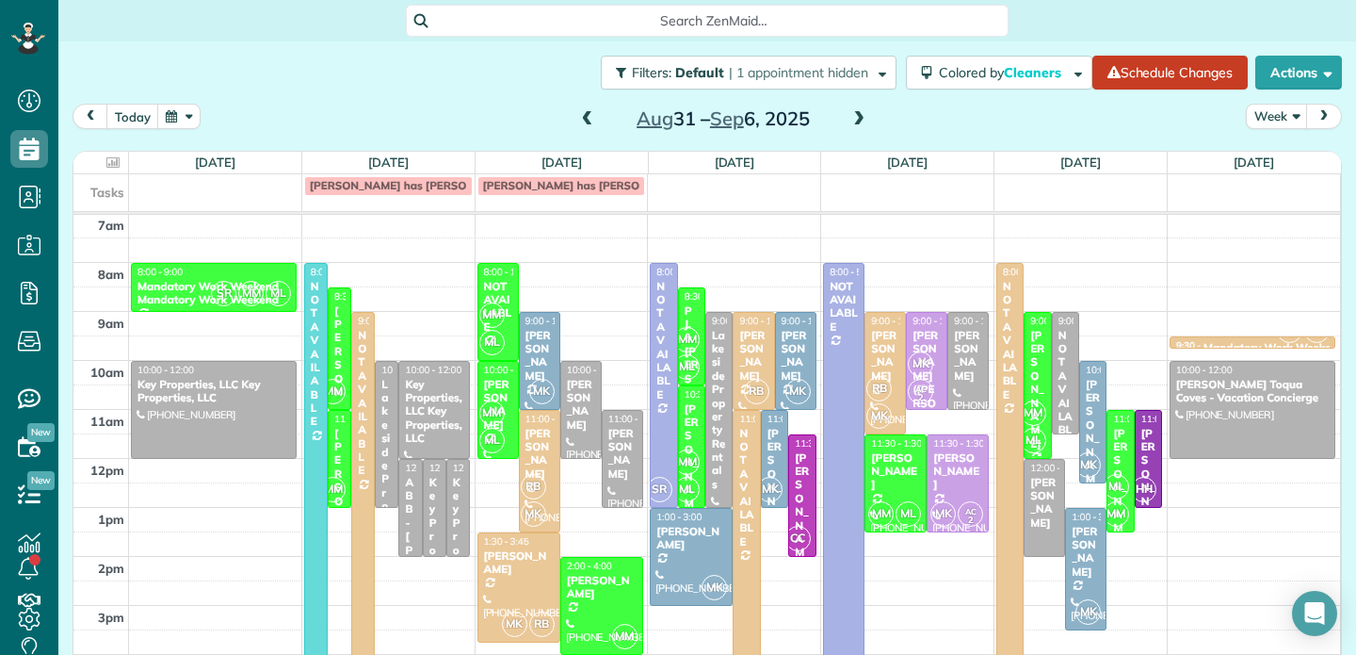
click at [862, 118] on span at bounding box center [859, 119] width 21 height 17
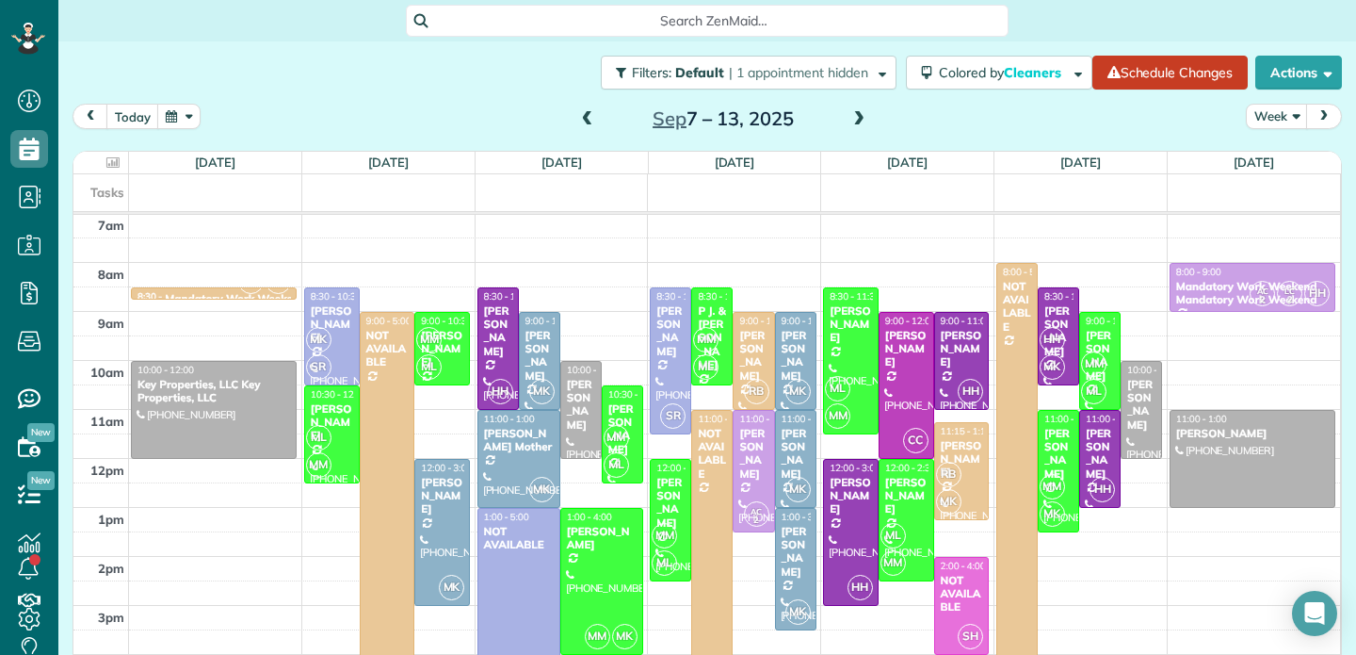
click at [584, 119] on span at bounding box center [587, 119] width 21 height 17
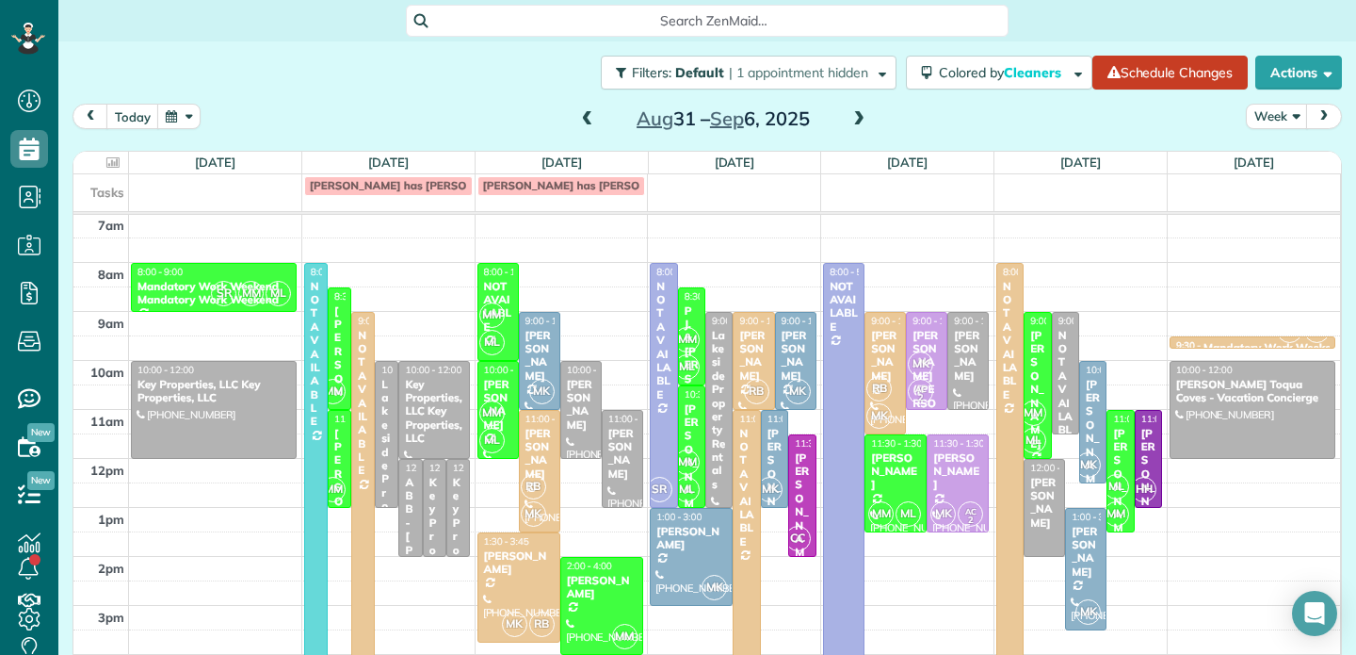
click at [584, 119] on span at bounding box center [587, 119] width 21 height 17
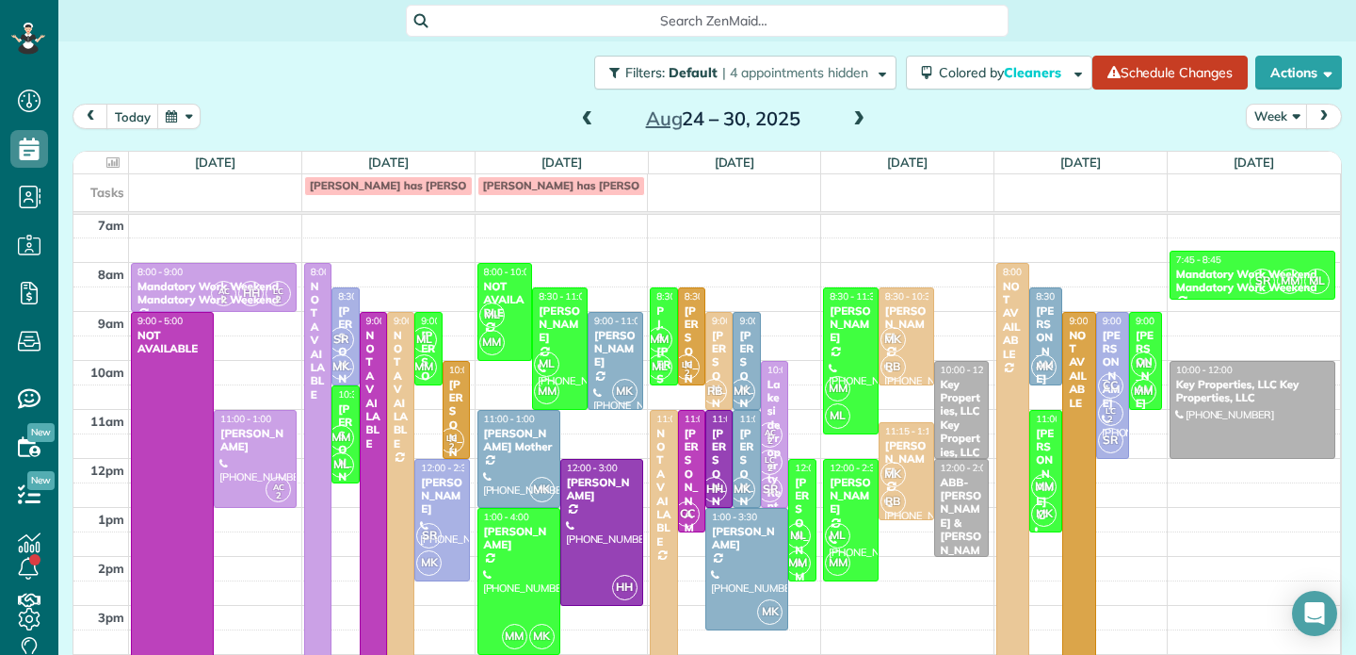
click at [863, 121] on span at bounding box center [859, 119] width 21 height 17
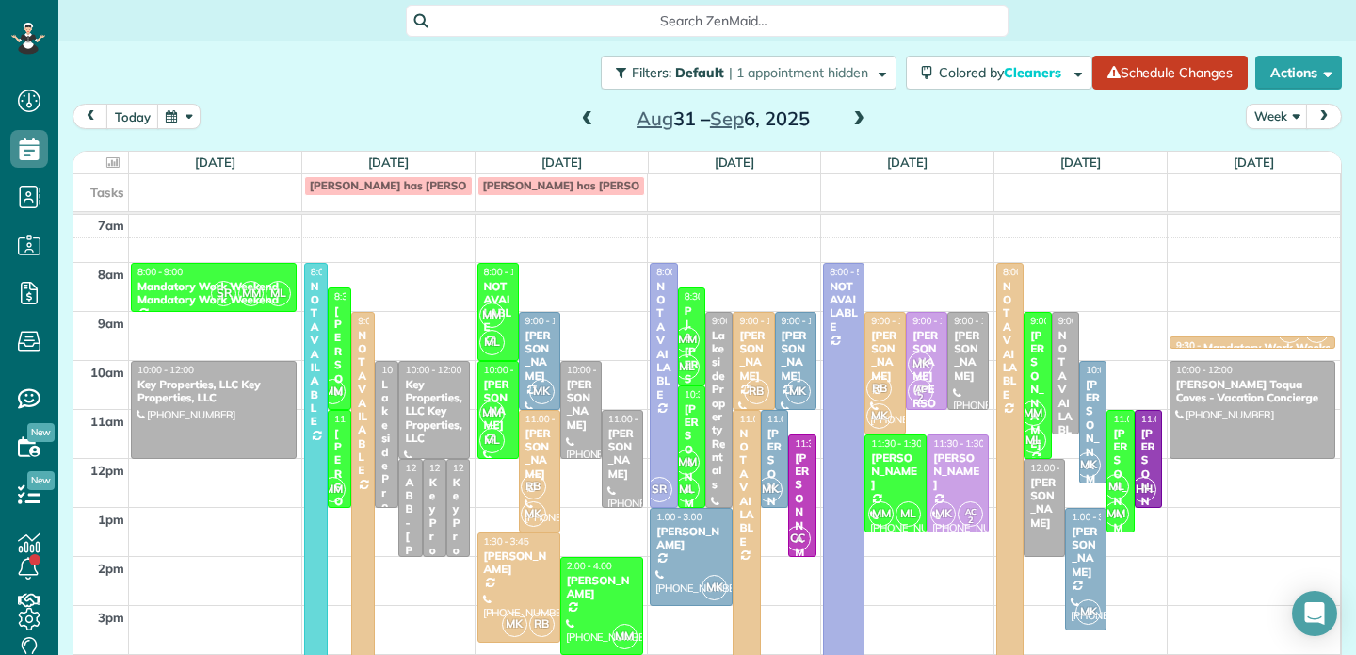
click at [863, 121] on span at bounding box center [859, 119] width 21 height 17
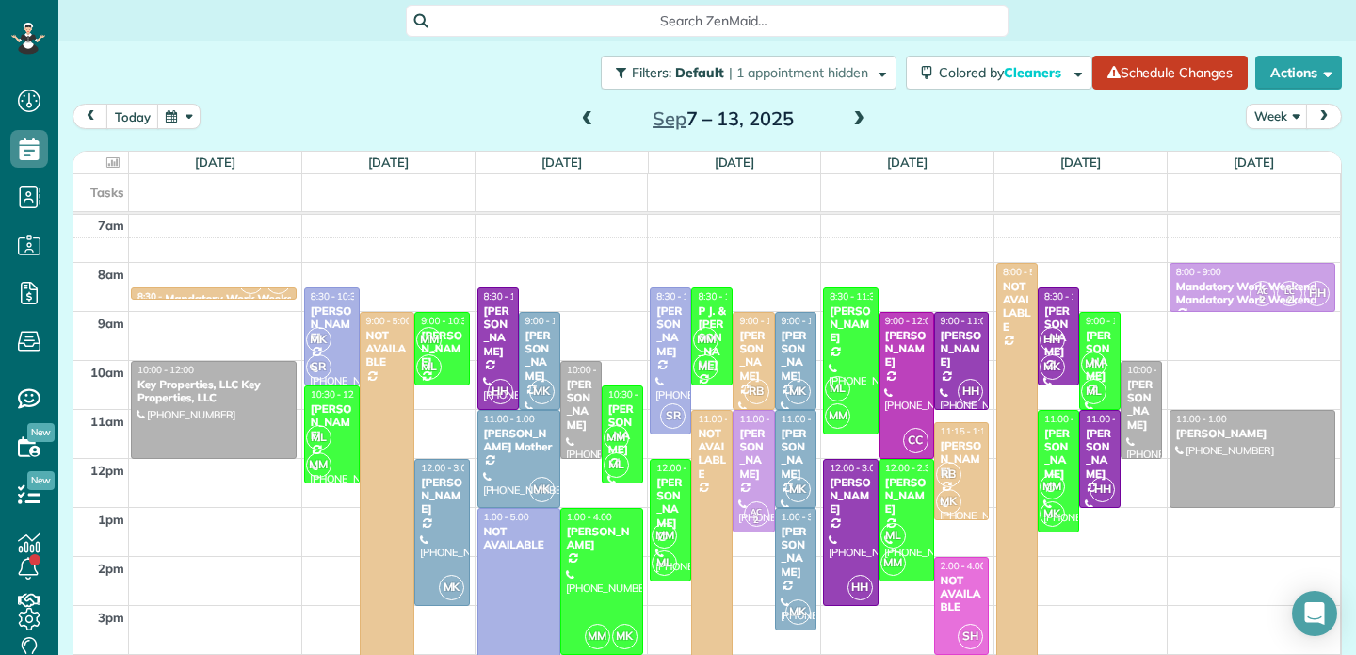
click at [586, 122] on span at bounding box center [587, 119] width 21 height 17
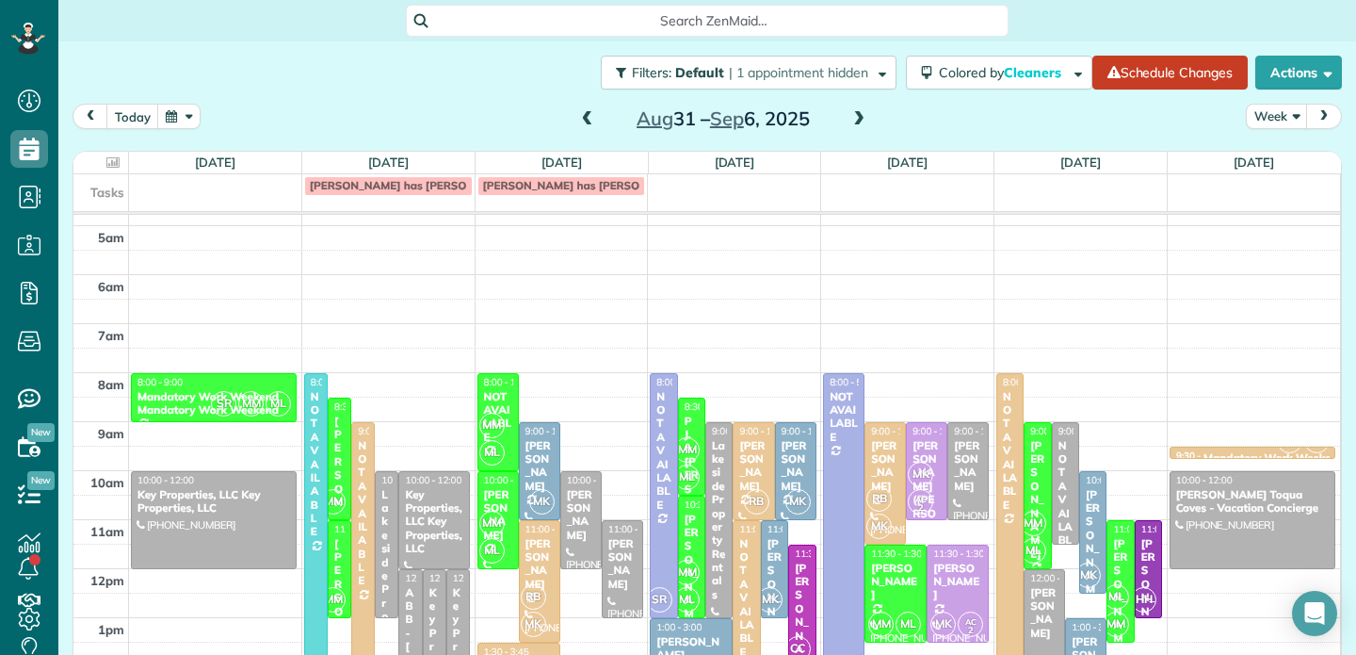
scroll to position [182, 0]
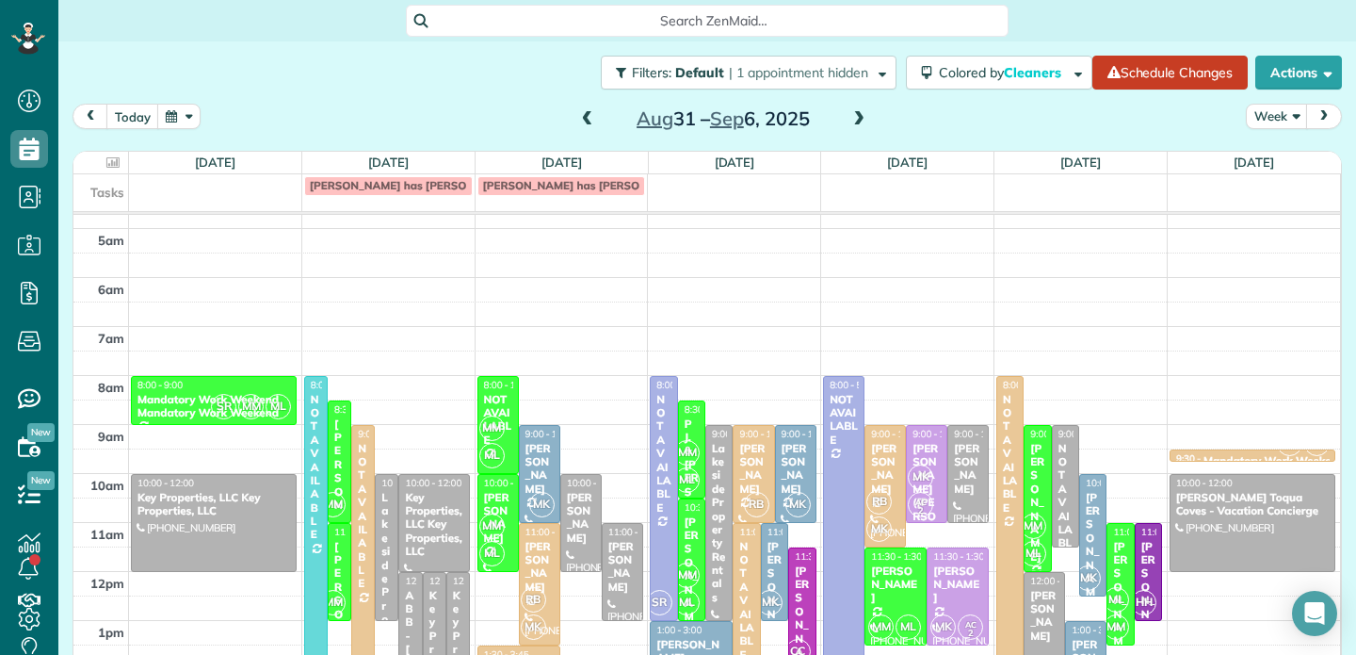
click at [587, 121] on span at bounding box center [587, 119] width 21 height 17
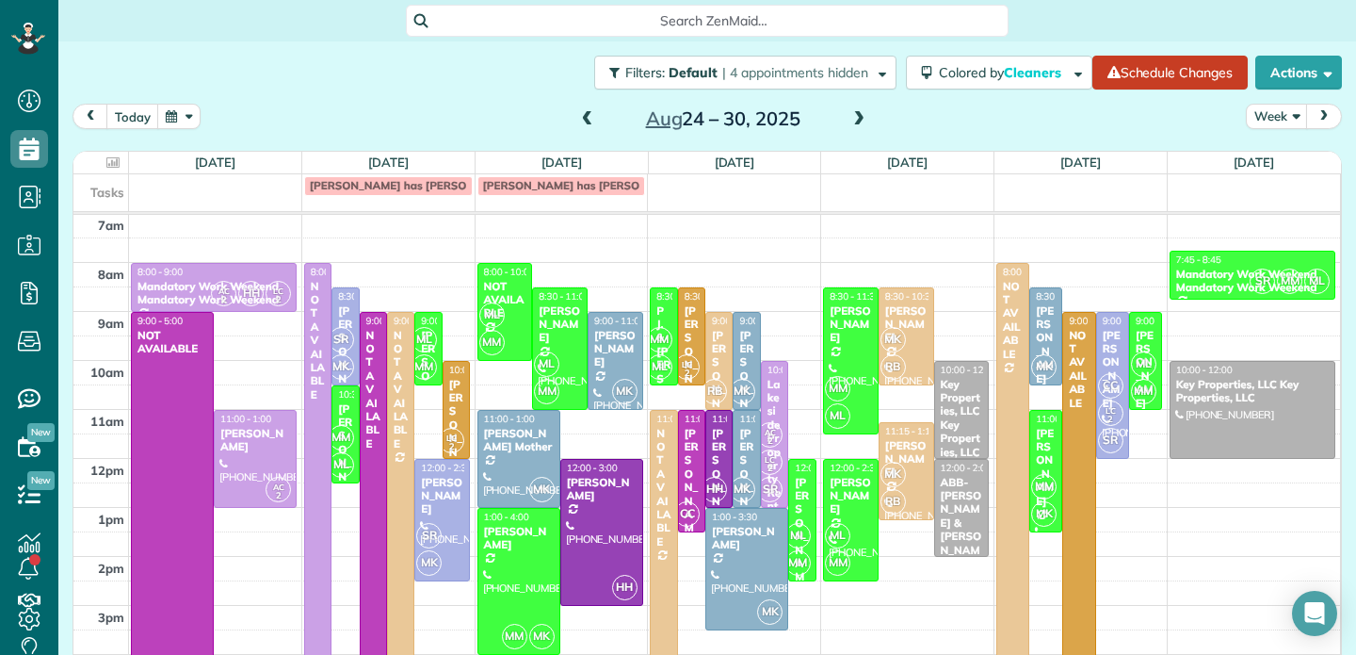
click at [583, 121] on span at bounding box center [587, 119] width 21 height 17
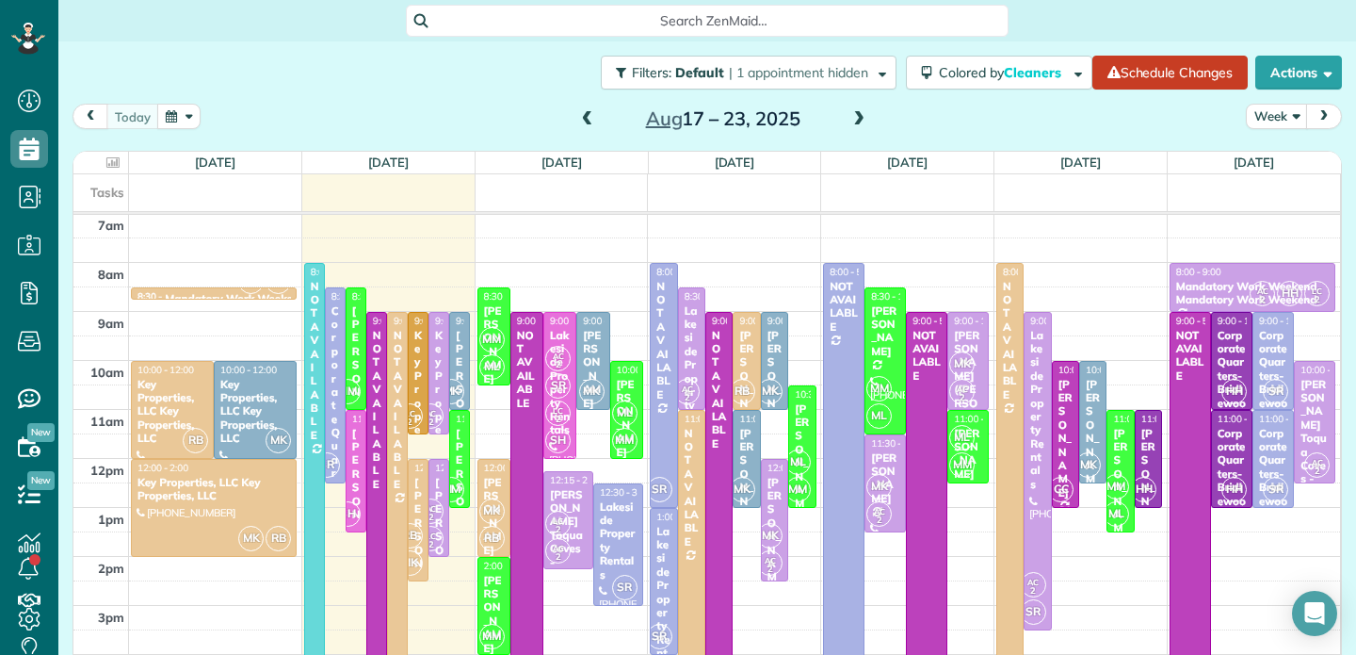
click at [583, 121] on span at bounding box center [587, 119] width 21 height 17
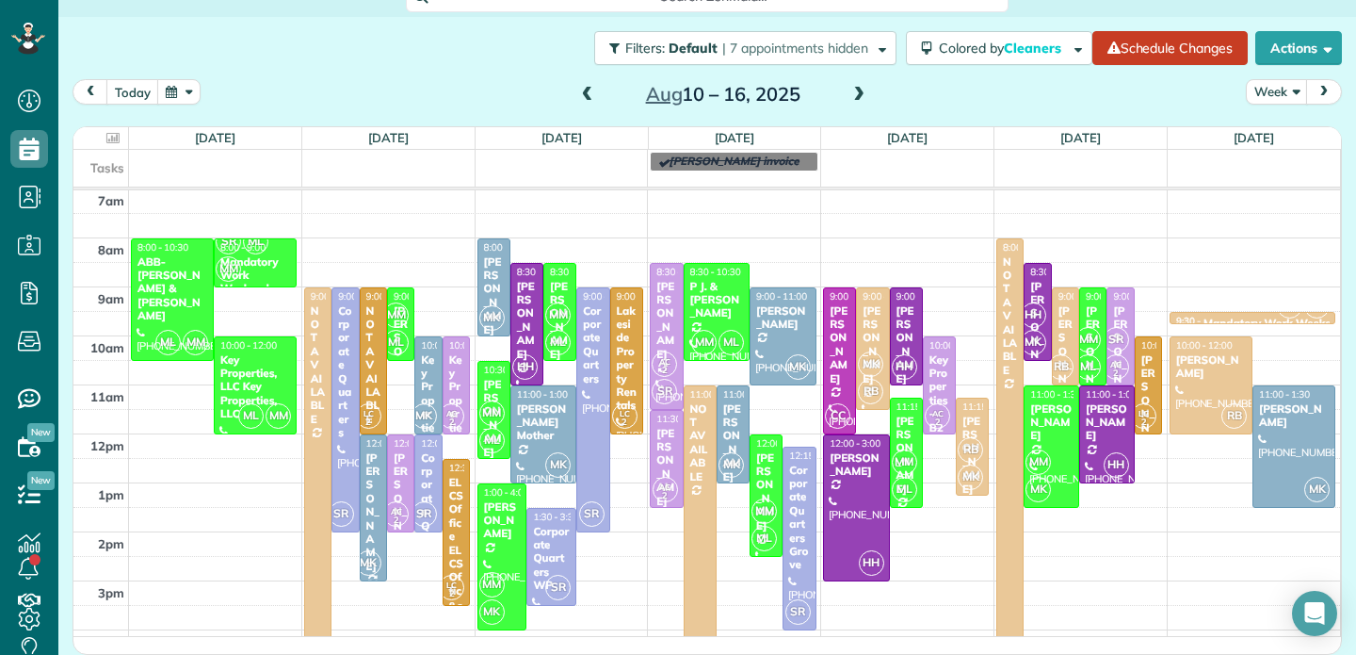
scroll to position [0, 0]
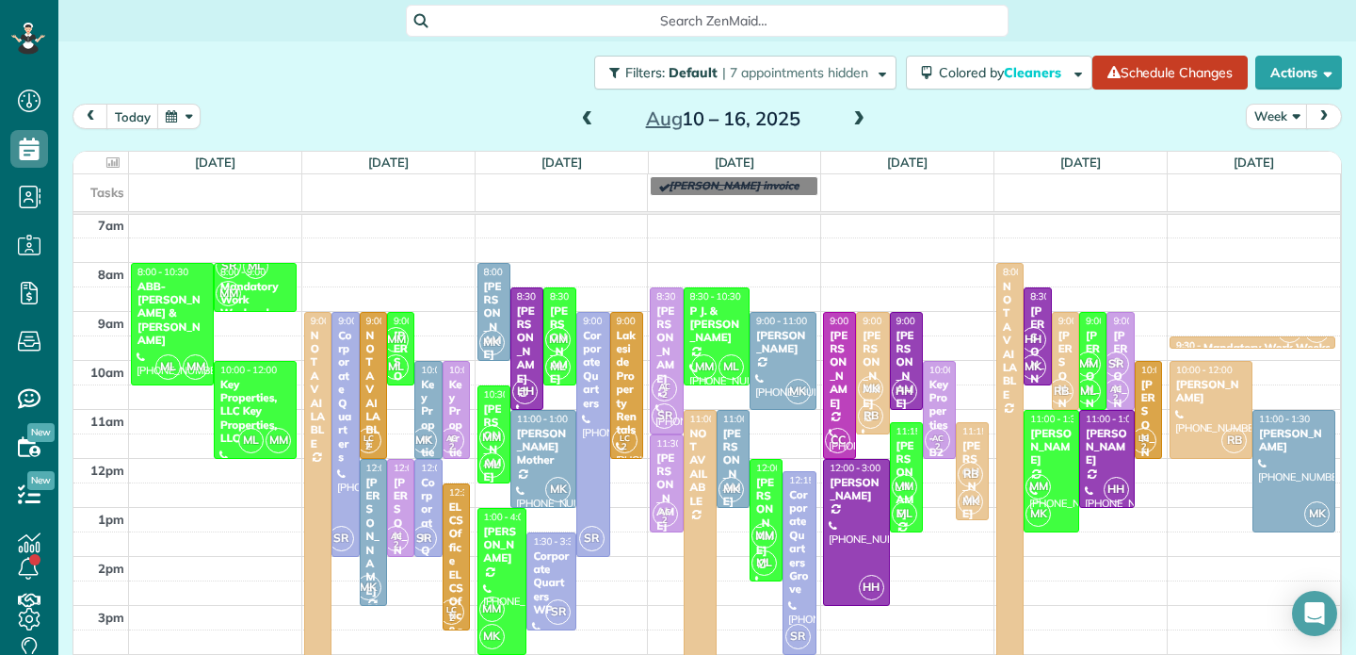
click at [860, 122] on span at bounding box center [859, 119] width 21 height 17
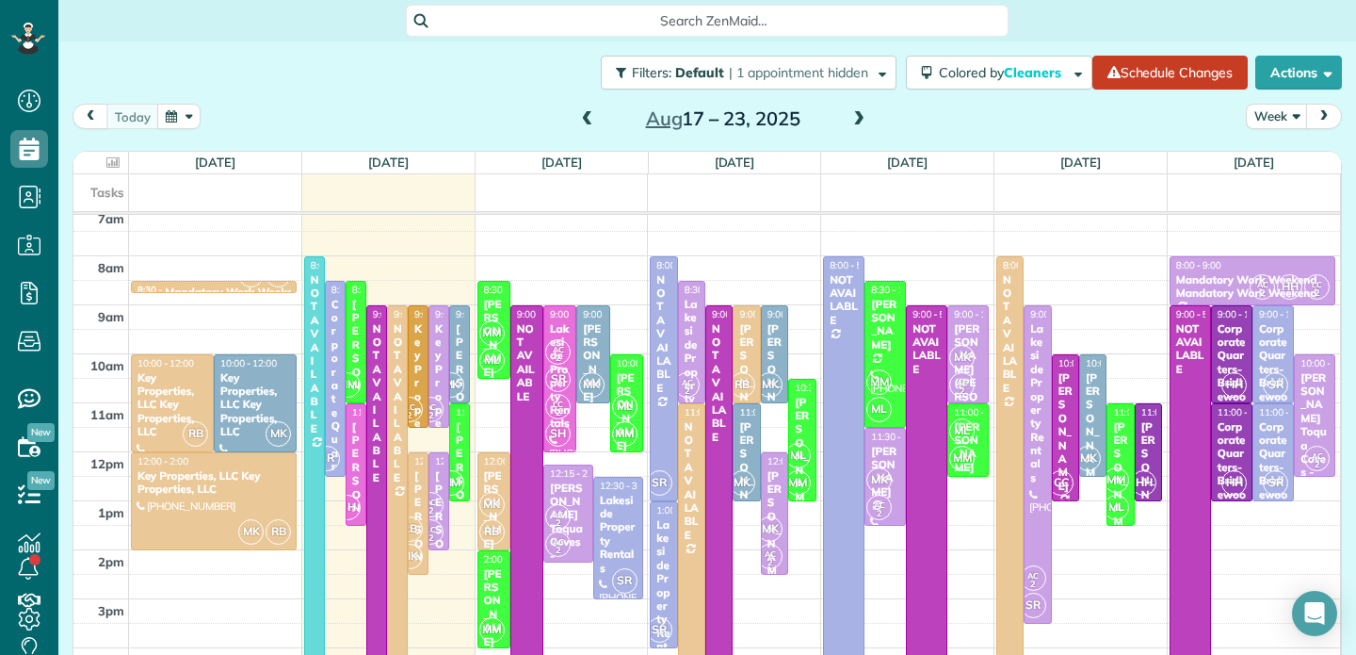
scroll to position [302, 0]
click at [859, 123] on span at bounding box center [859, 119] width 21 height 17
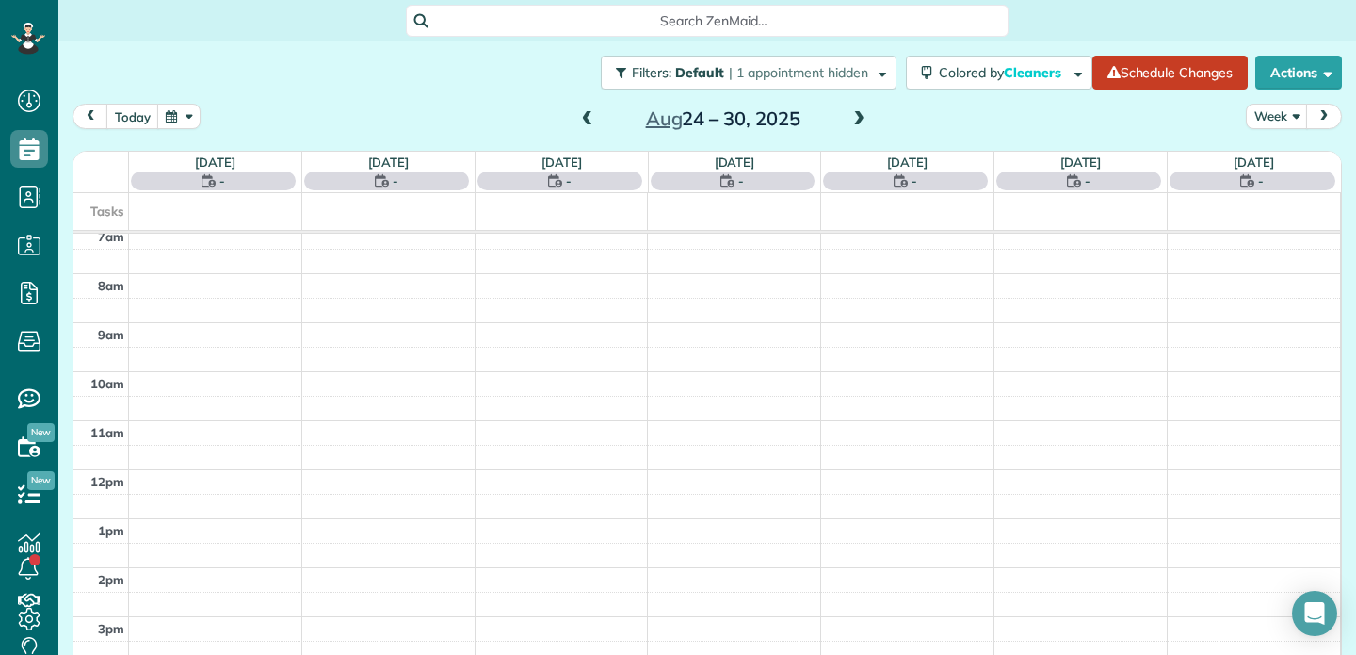
scroll to position [295, 0]
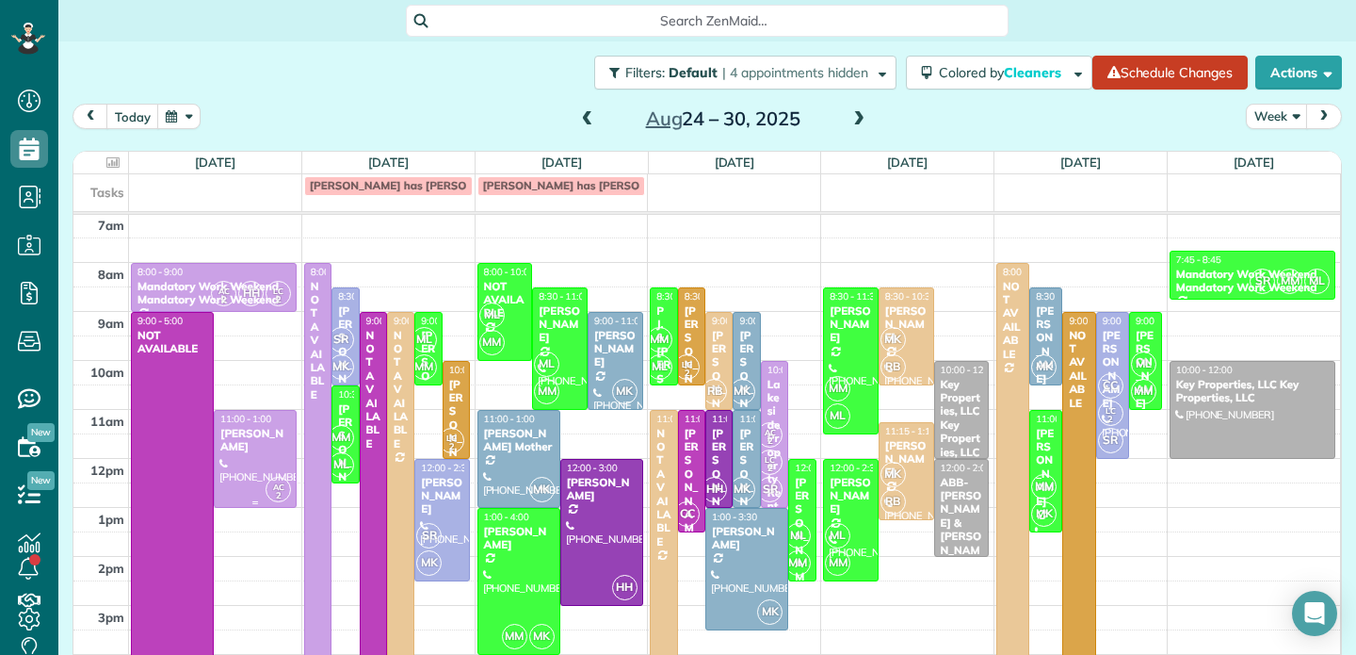
click at [235, 446] on div at bounding box center [255, 459] width 81 height 96
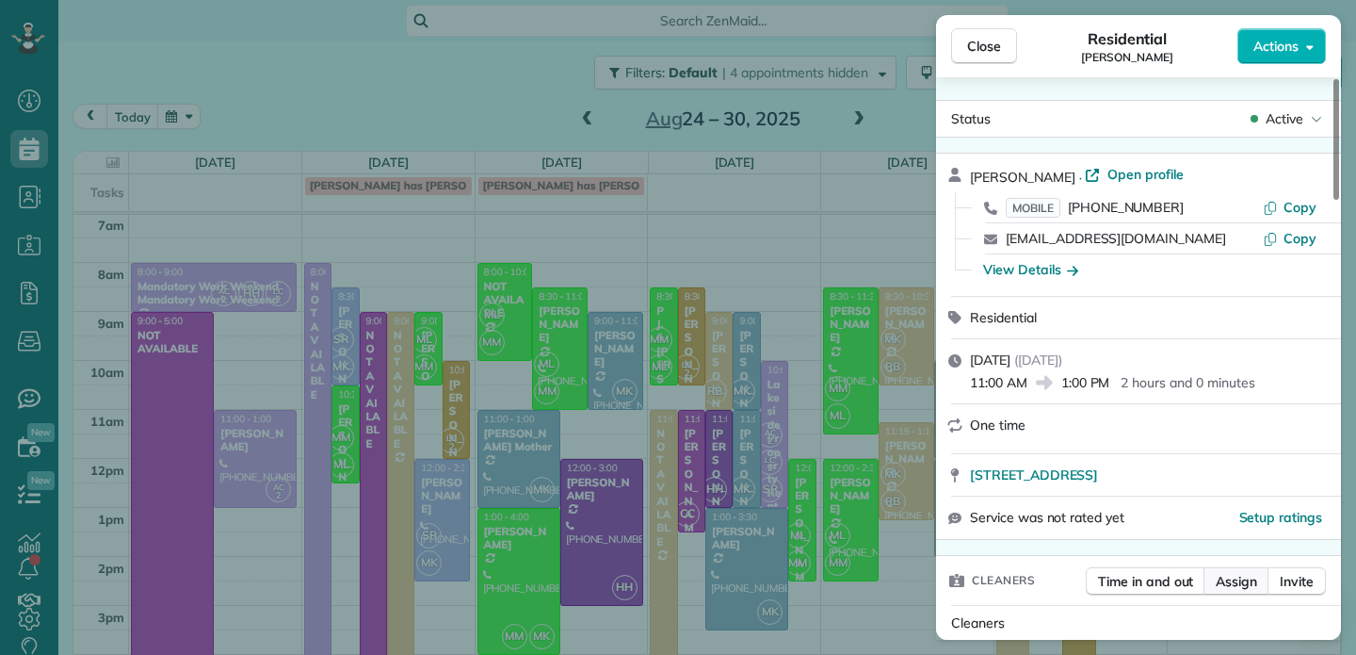
click at [1231, 580] on span "Assign" at bounding box center [1236, 581] width 41 height 19
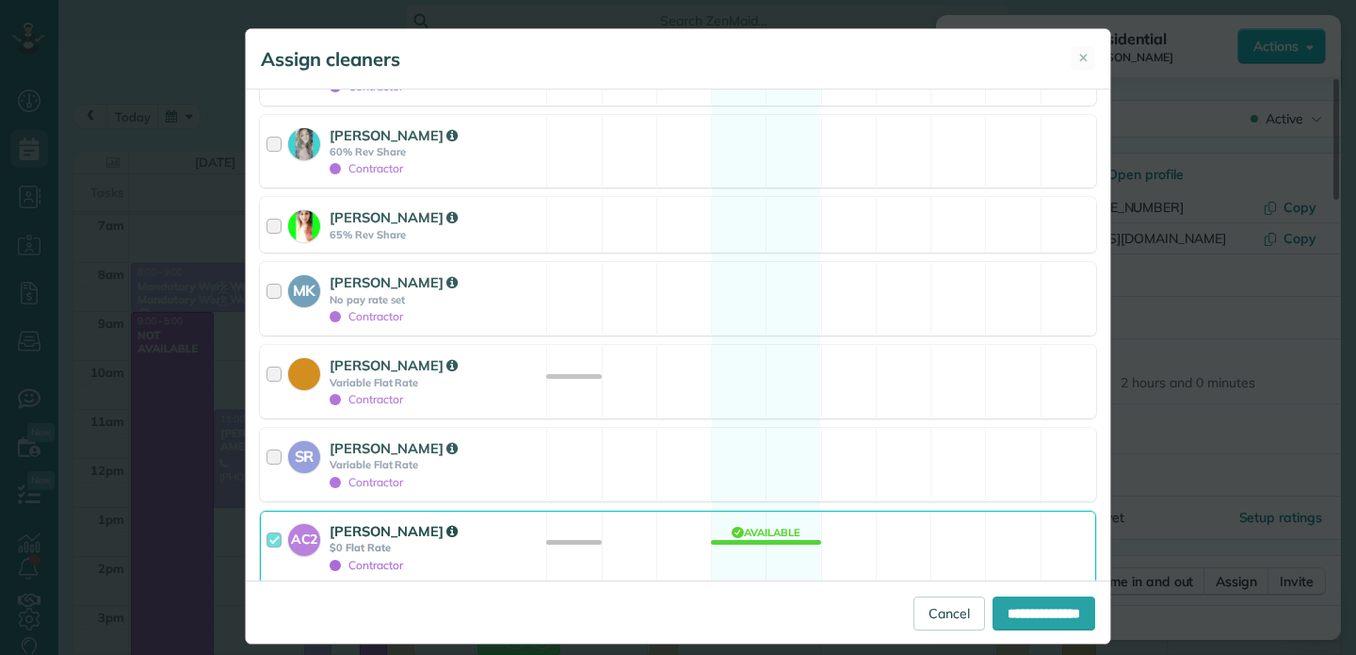
scroll to position [640, 0]
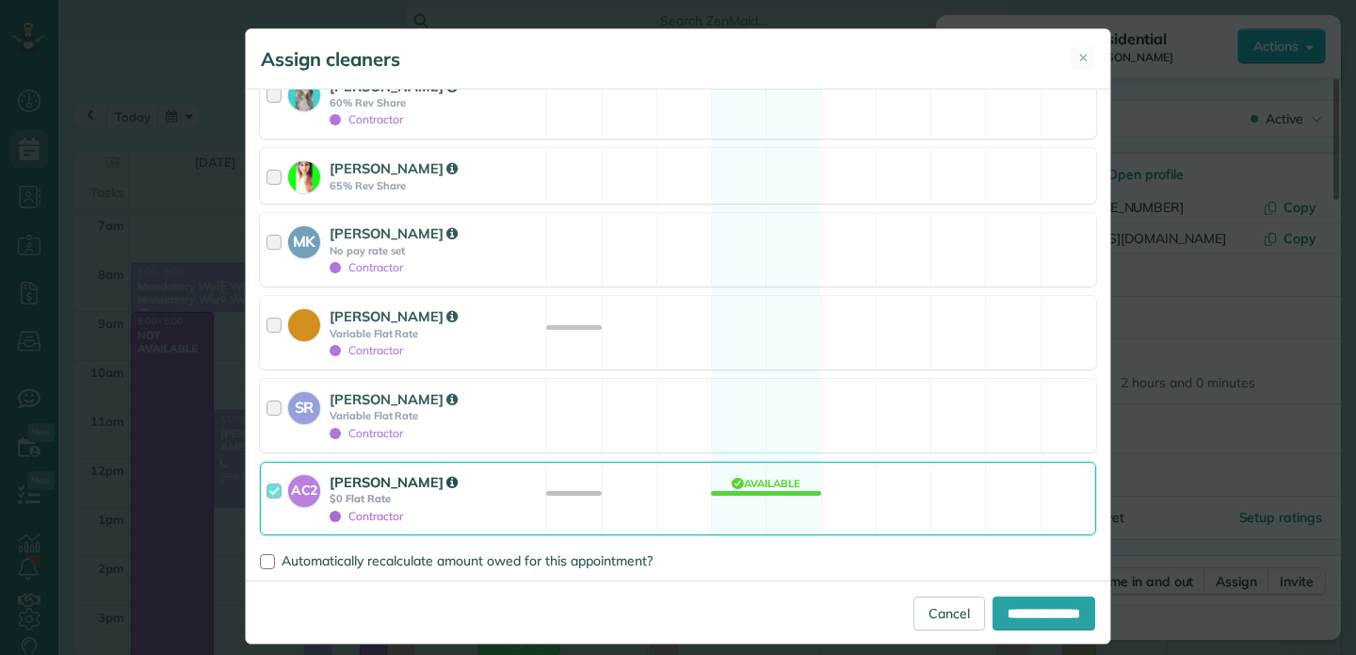
click at [271, 495] on div at bounding box center [278, 498] width 22 height 53
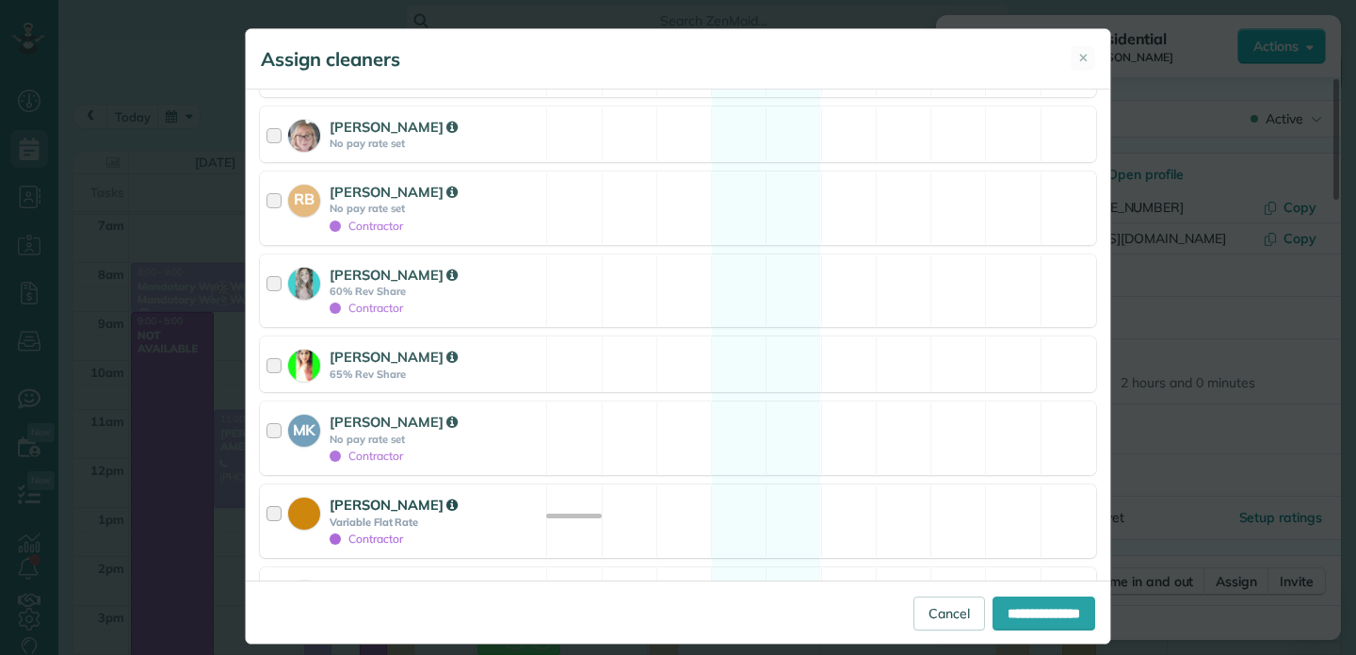
scroll to position [0, 0]
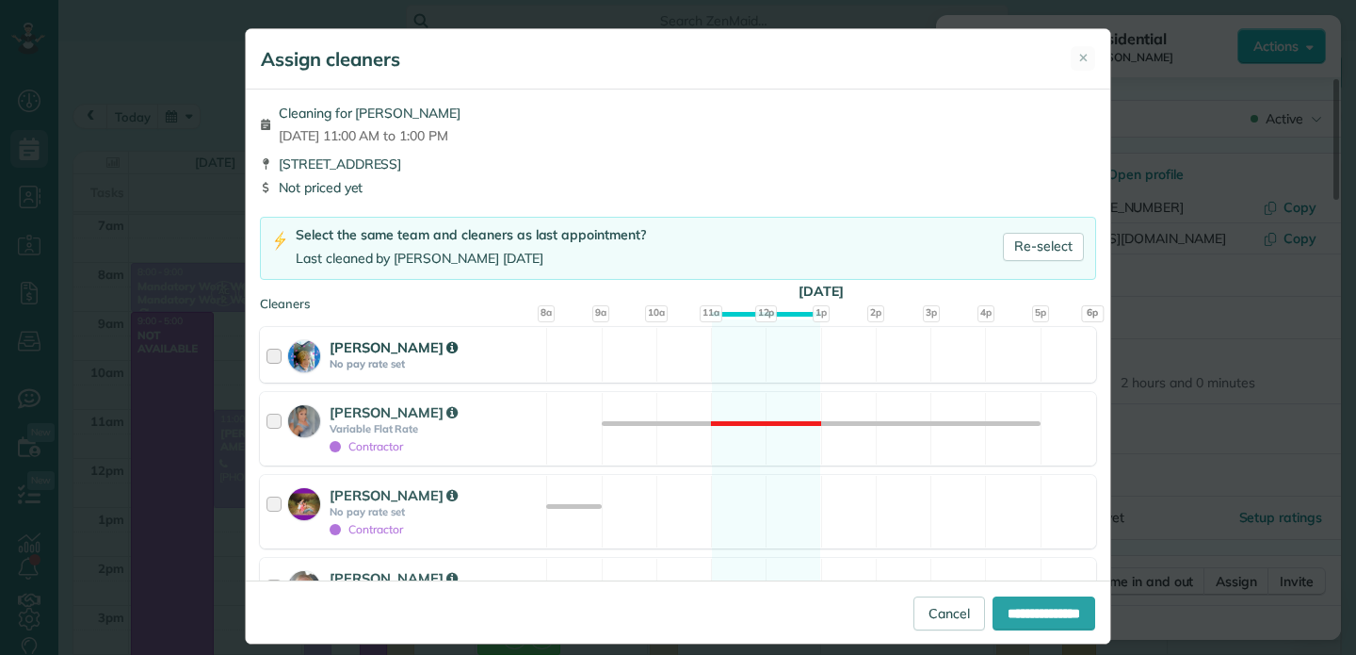
click at [276, 360] on div at bounding box center [278, 354] width 22 height 35
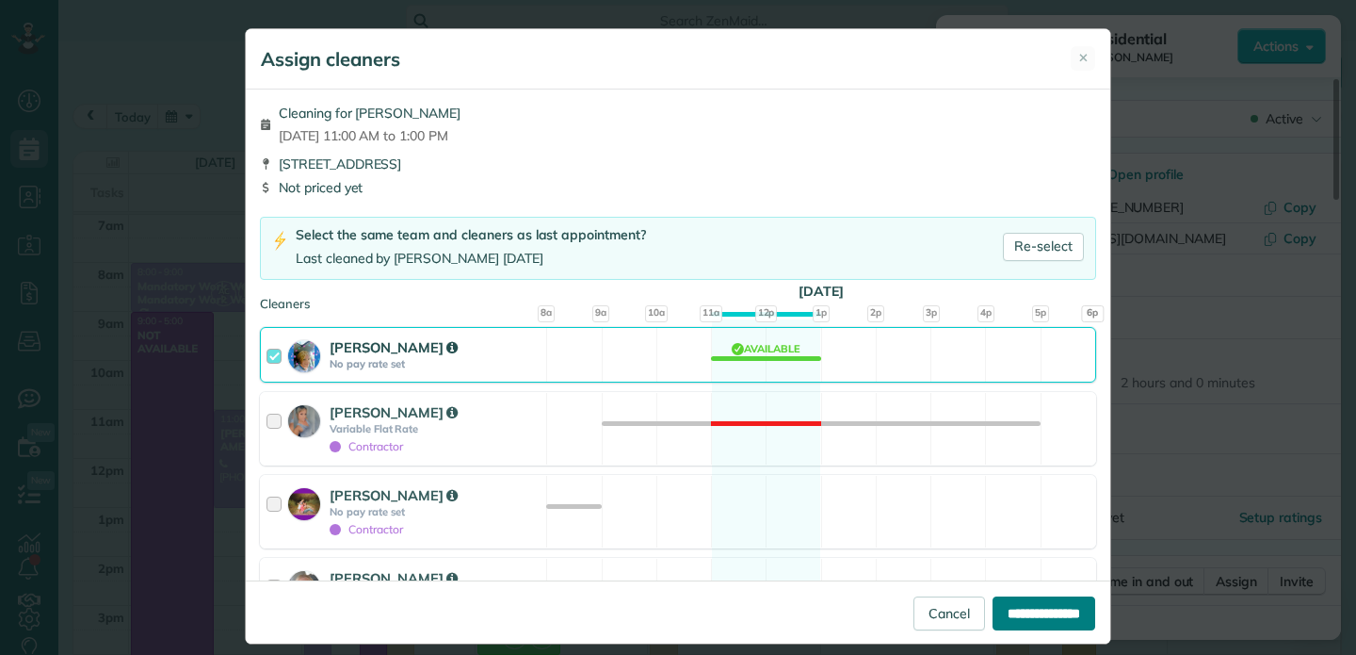
click at [1033, 622] on input "**********" at bounding box center [1044, 613] width 103 height 34
type input "**********"
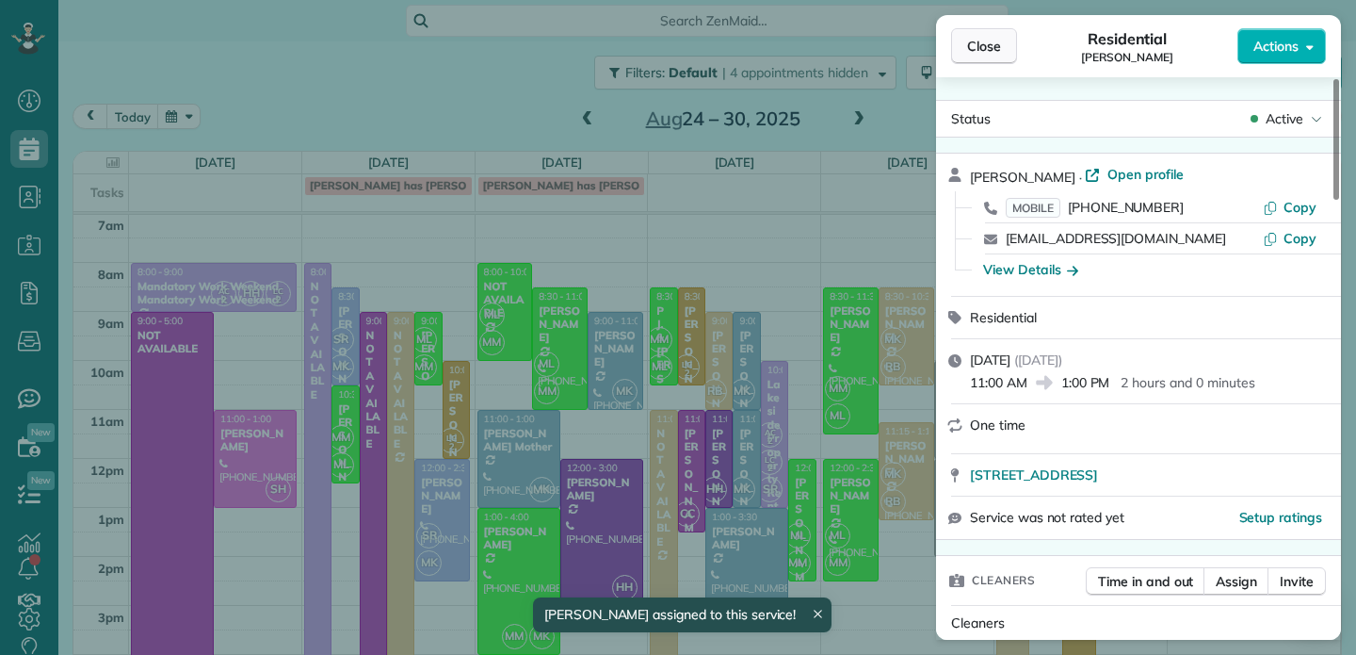
click at [997, 45] on span "Close" at bounding box center [984, 46] width 34 height 19
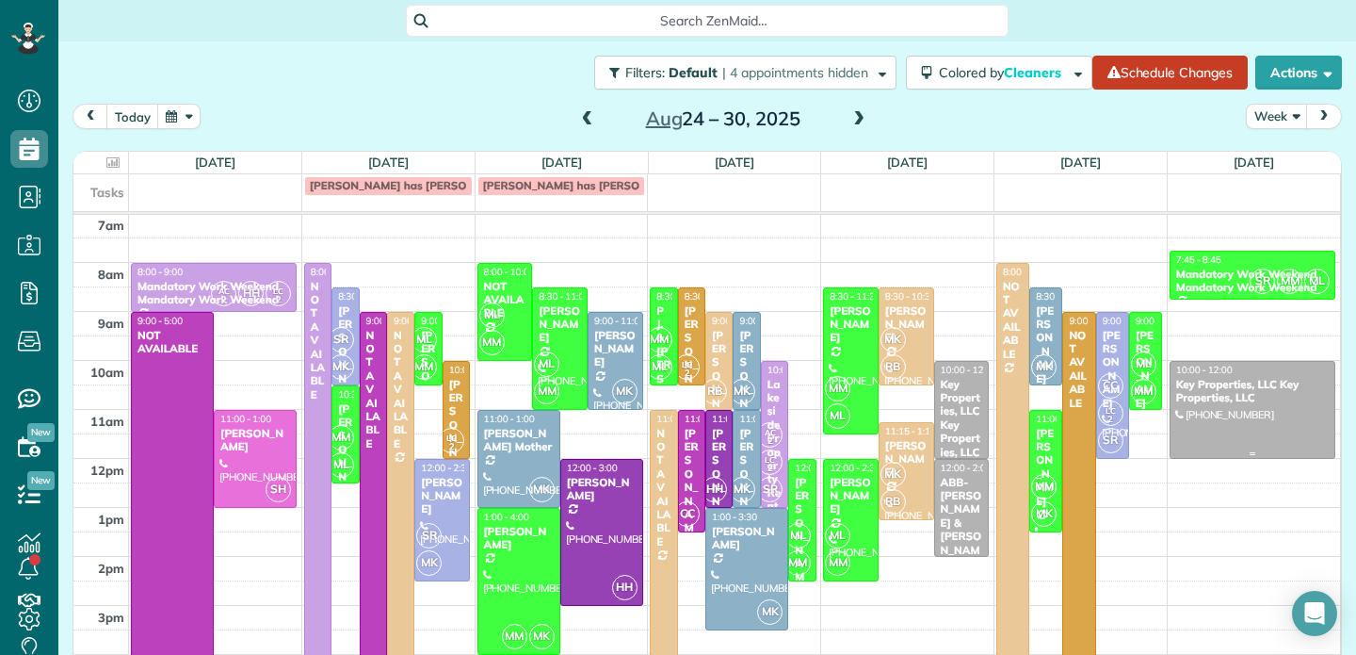
click at [1270, 396] on div "Key Properties, LLC Key Properties, LLC" at bounding box center [1253, 391] width 155 height 27
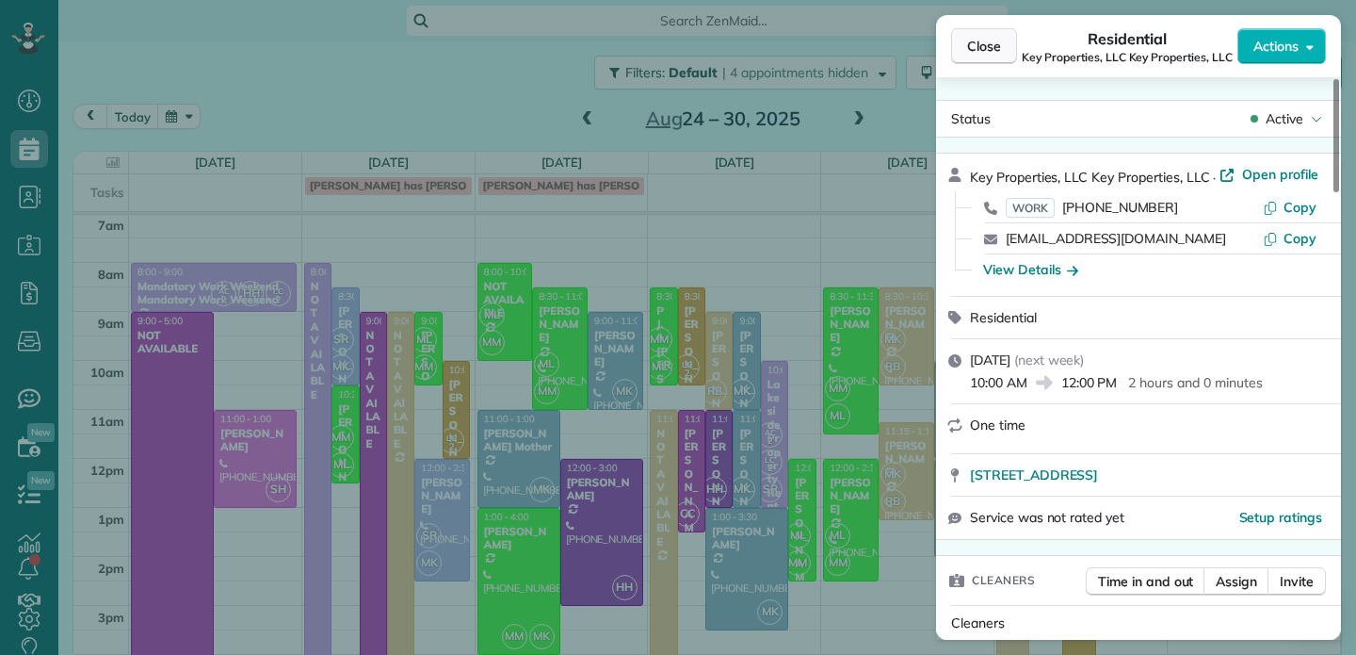
click at [990, 44] on span "Close" at bounding box center [984, 46] width 34 height 19
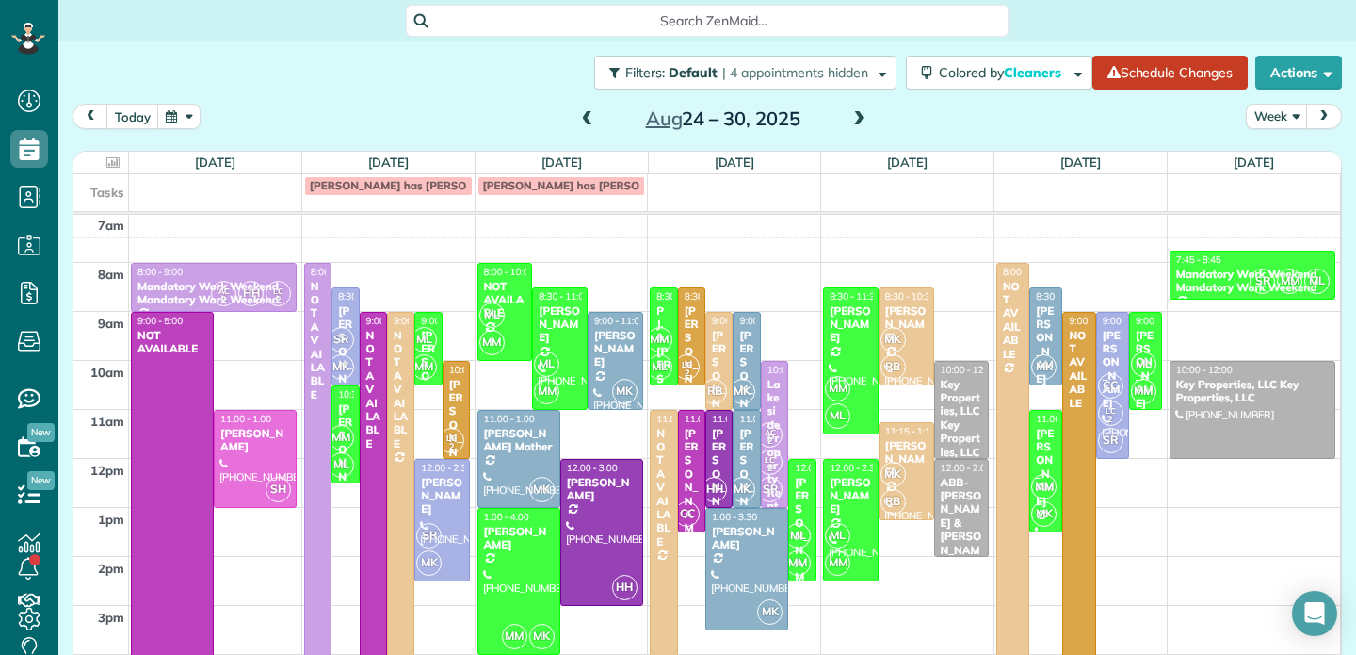
click at [580, 114] on span at bounding box center [587, 119] width 21 height 17
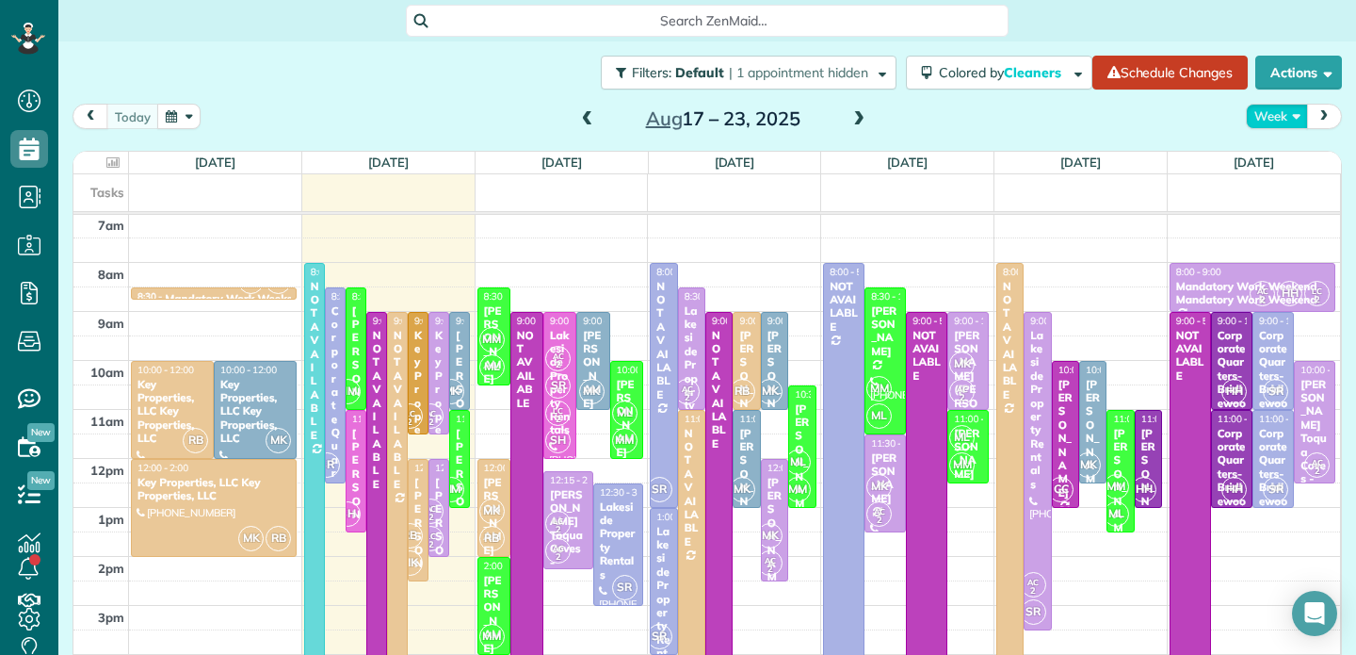
click at [1270, 115] on button "Week" at bounding box center [1277, 116] width 62 height 25
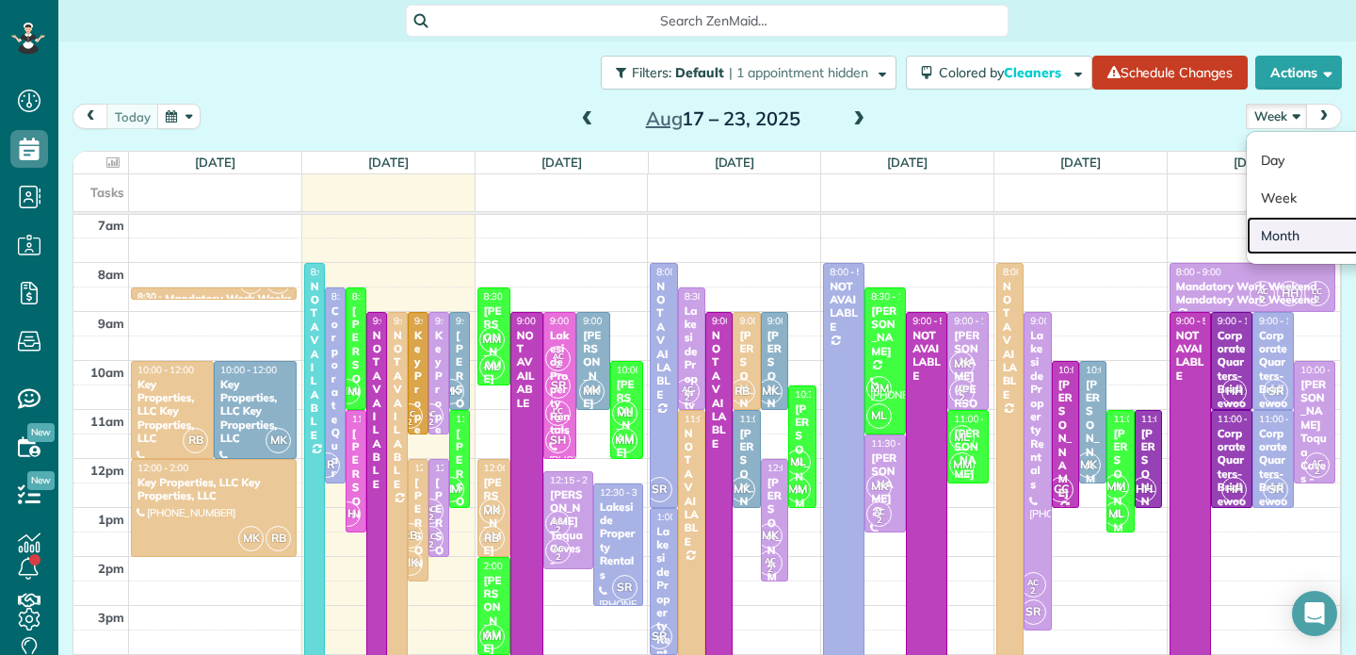
click at [1288, 235] on link "Month" at bounding box center [1321, 236] width 149 height 38
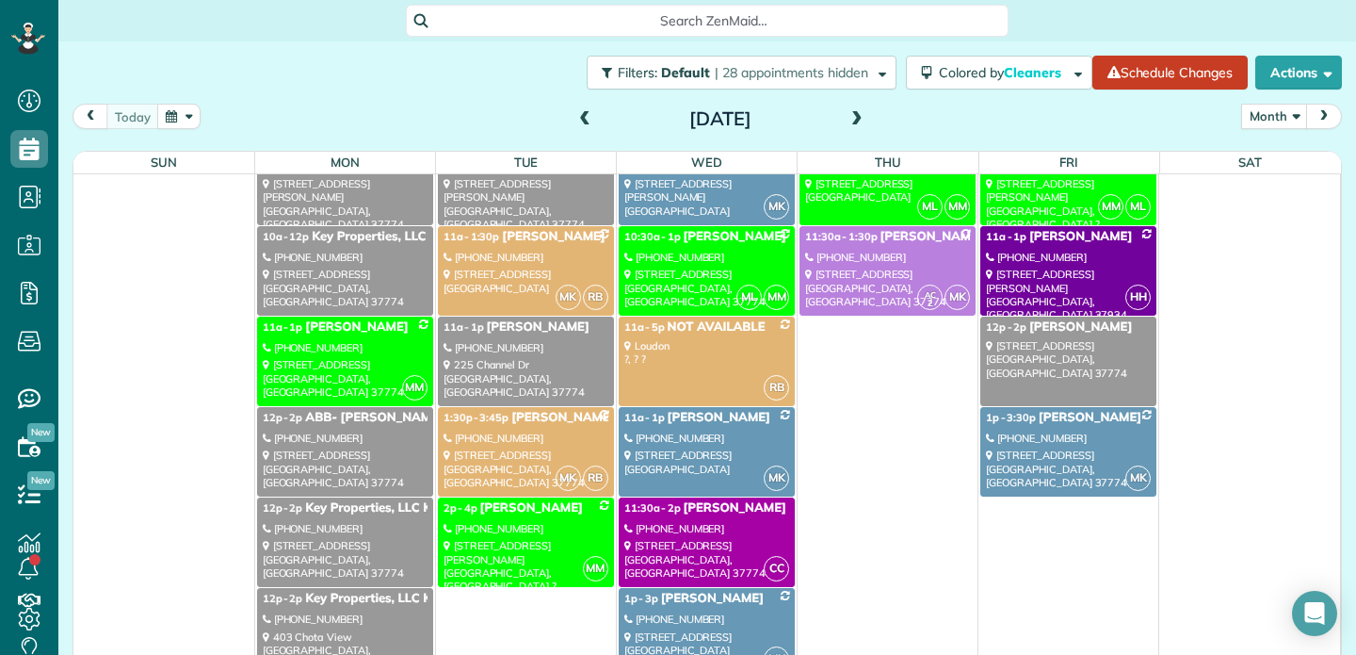
scroll to position [24, 0]
